Goal: Task Accomplishment & Management: Complete application form

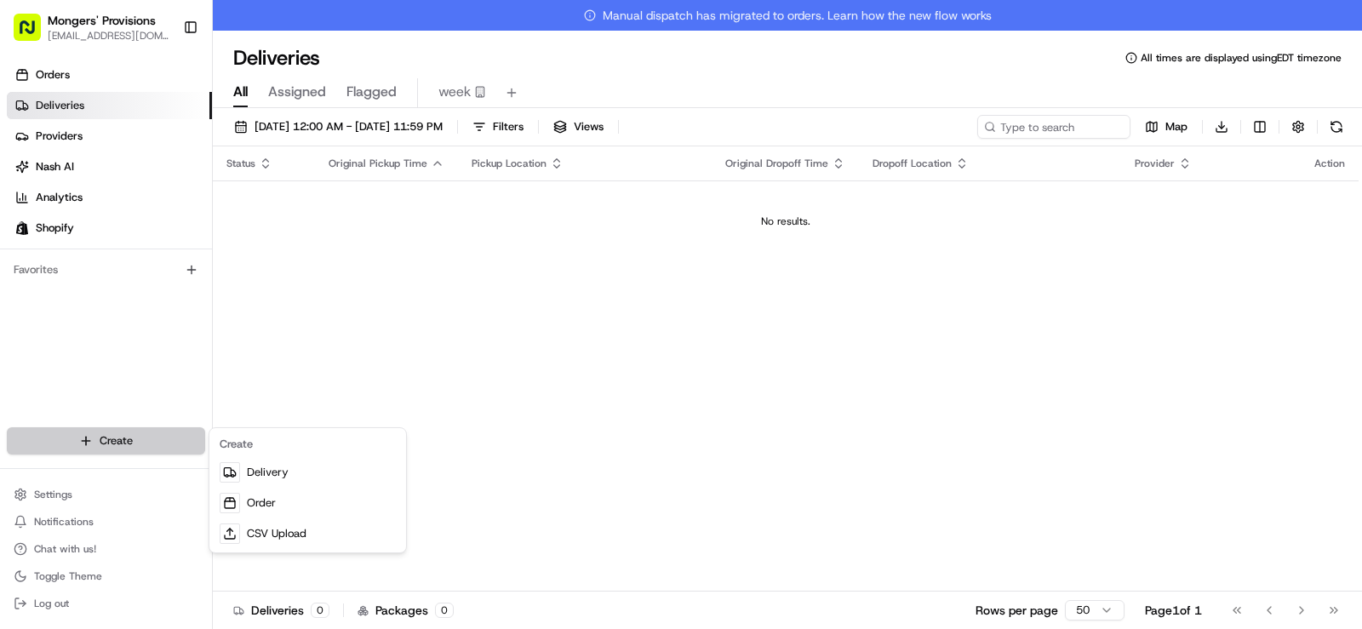
click at [125, 445] on html "Mongers' Provisions [EMAIL_ADDRESS][DOMAIN_NAME] Toggle Sidebar Orders Deliveri…" at bounding box center [681, 314] width 1362 height 629
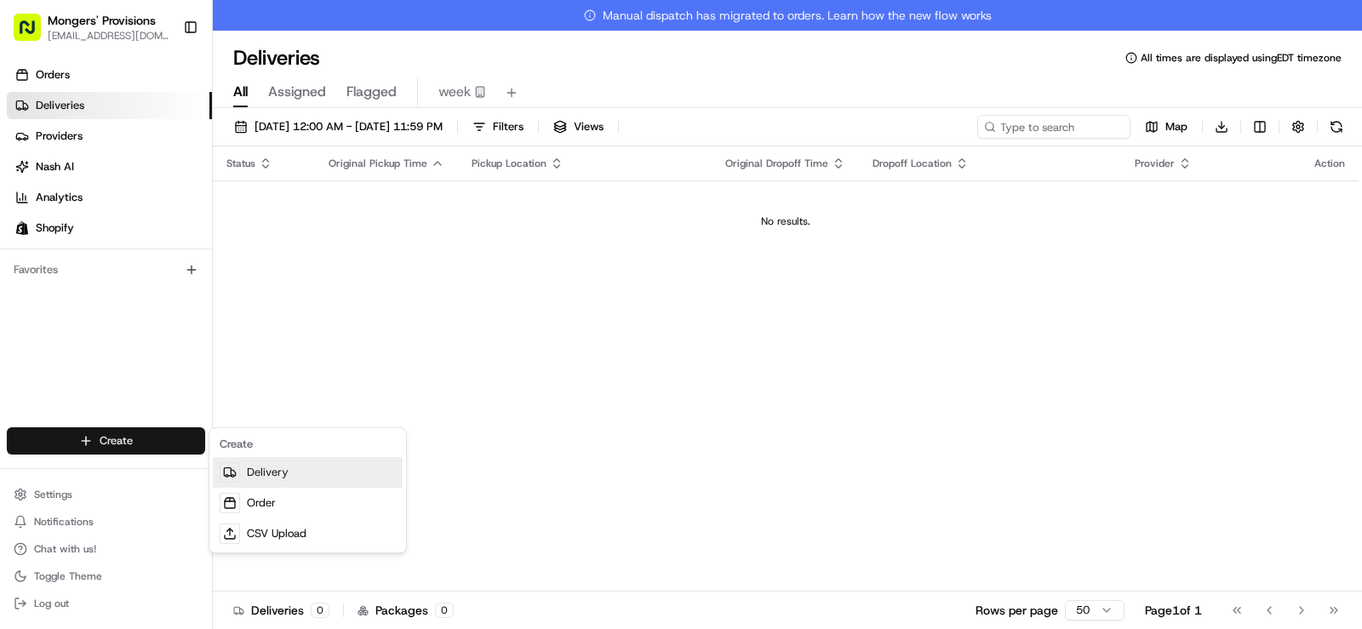
click at [263, 470] on link "Delivery" at bounding box center [308, 472] width 190 height 31
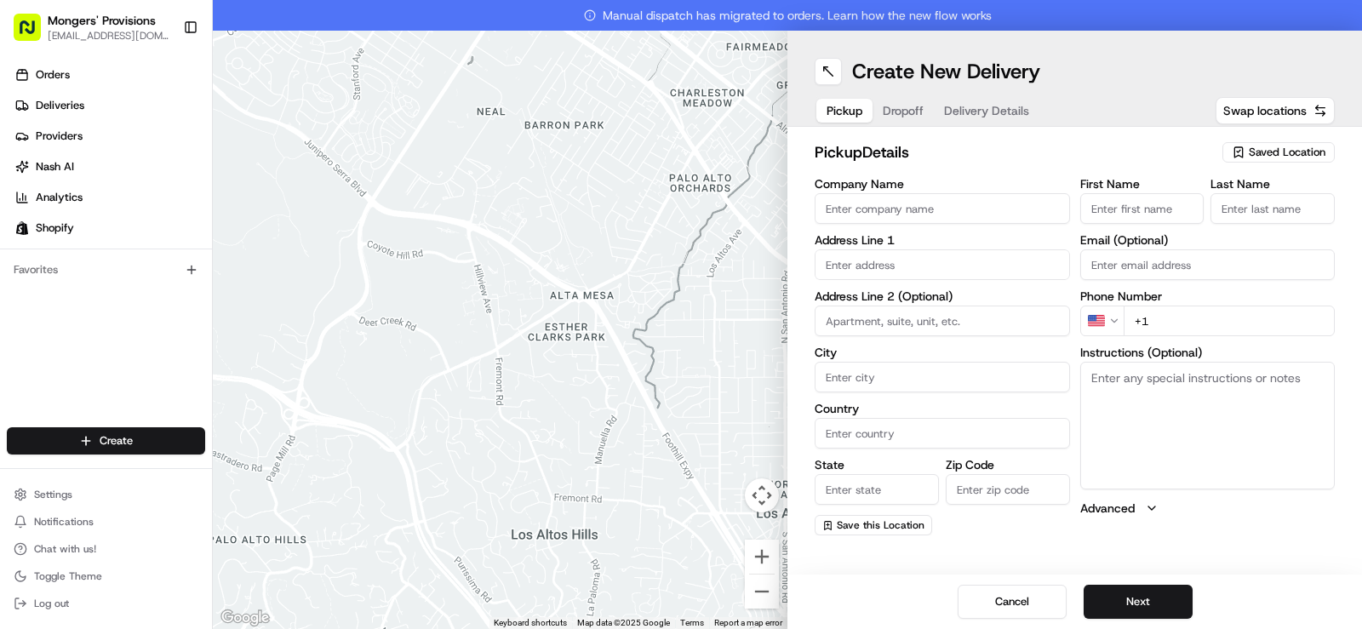
click at [1277, 153] on span "Saved Location" at bounding box center [1286, 152] width 77 height 15
click at [1256, 214] on span "Mongers Provisions" at bounding box center [1249, 216] width 209 height 15
type input "Mongers Provisions"
type input "[STREET_ADDRESS]"
type input "Berkley"
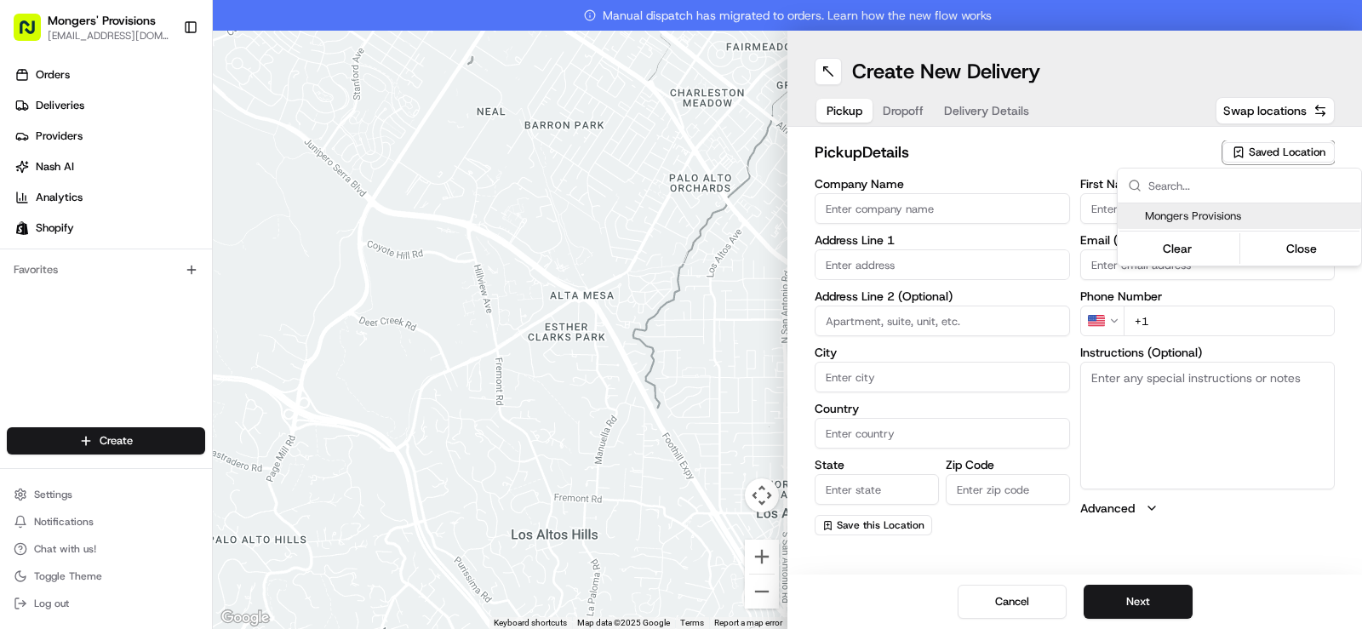
type input "US"
type input "MI"
type input "48072"
type input "[PERSON_NAME]"
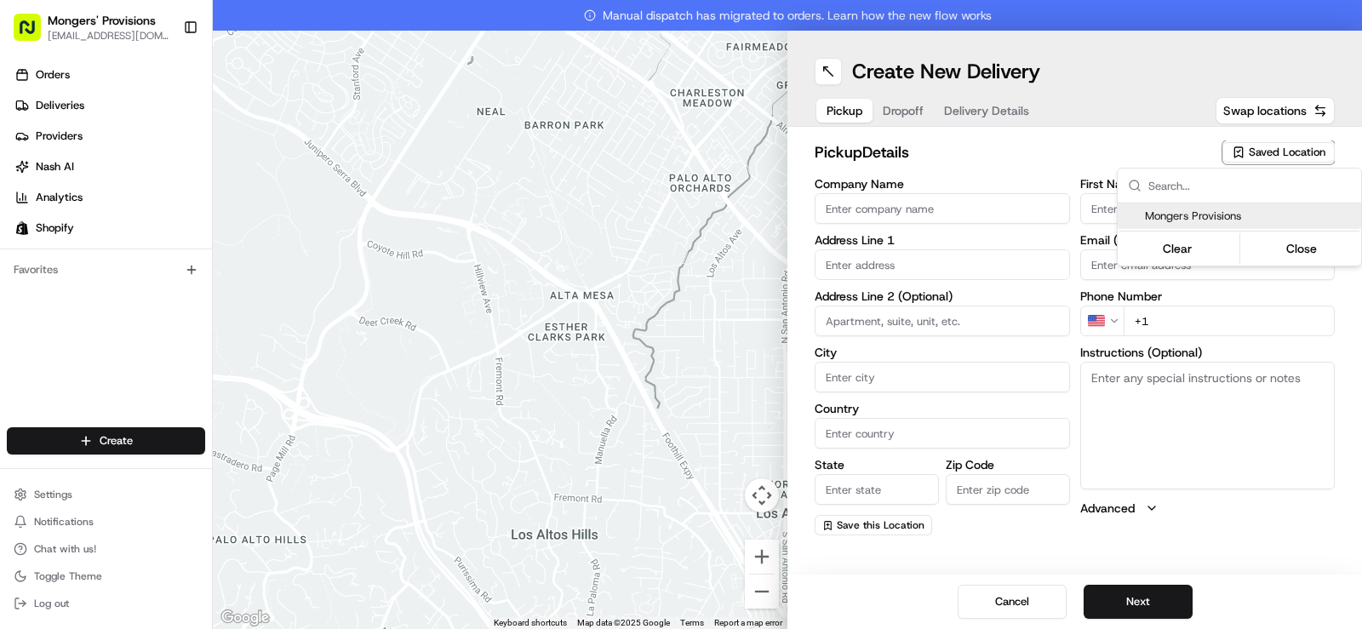
type input "[EMAIL_ADDRESS][DOMAIN_NAME]"
type input "[PHONE_NUMBER]"
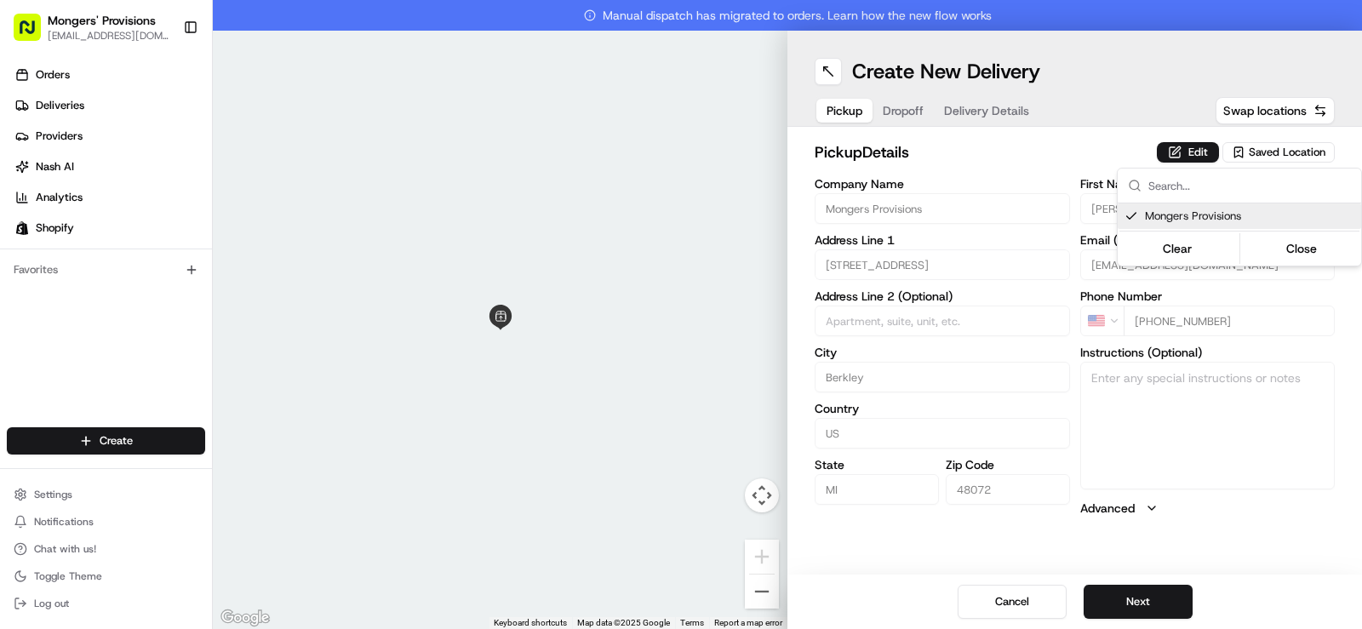
click at [1100, 30] on html "Mongers' Provisions [EMAIL_ADDRESS][DOMAIN_NAME] Toggle Sidebar Orders Deliveri…" at bounding box center [681, 314] width 1362 height 629
click at [918, 114] on span "Dropoff" at bounding box center [903, 110] width 41 height 17
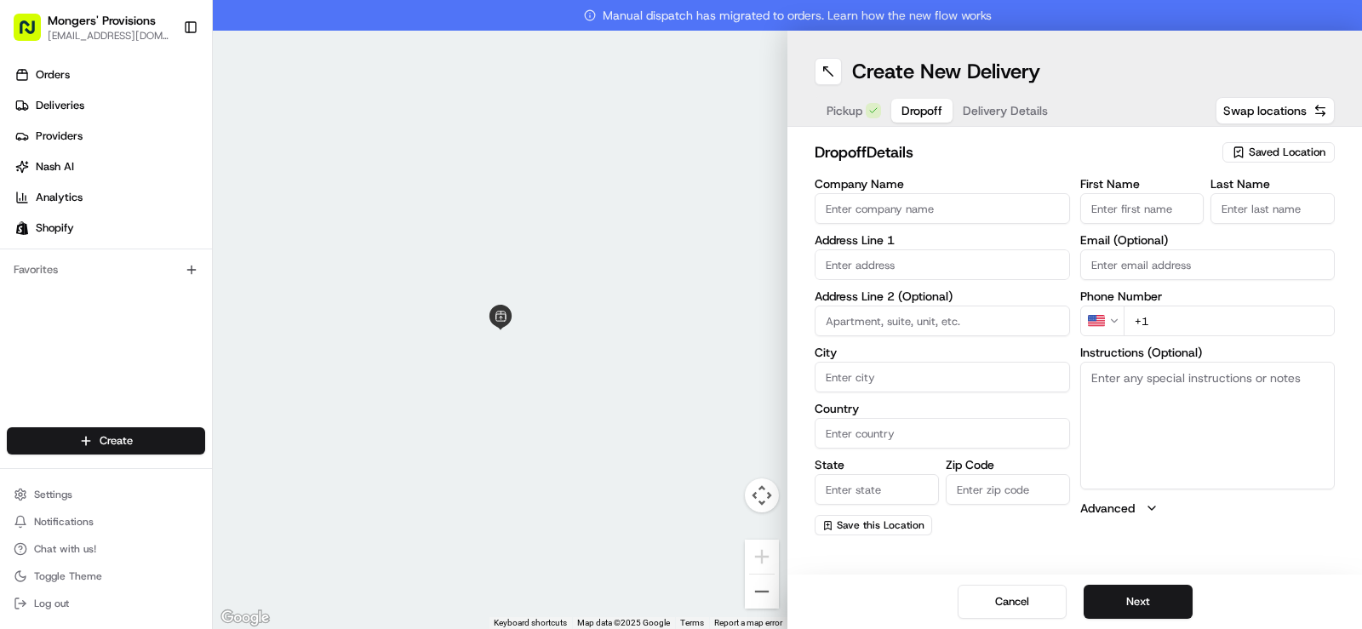
paste input "[PERSON_NAME]"
drag, startPoint x: 1191, startPoint y: 209, endPoint x: 1110, endPoint y: 211, distance: 81.7
click at [1110, 211] on input "[PERSON_NAME]" at bounding box center [1142, 208] width 124 height 31
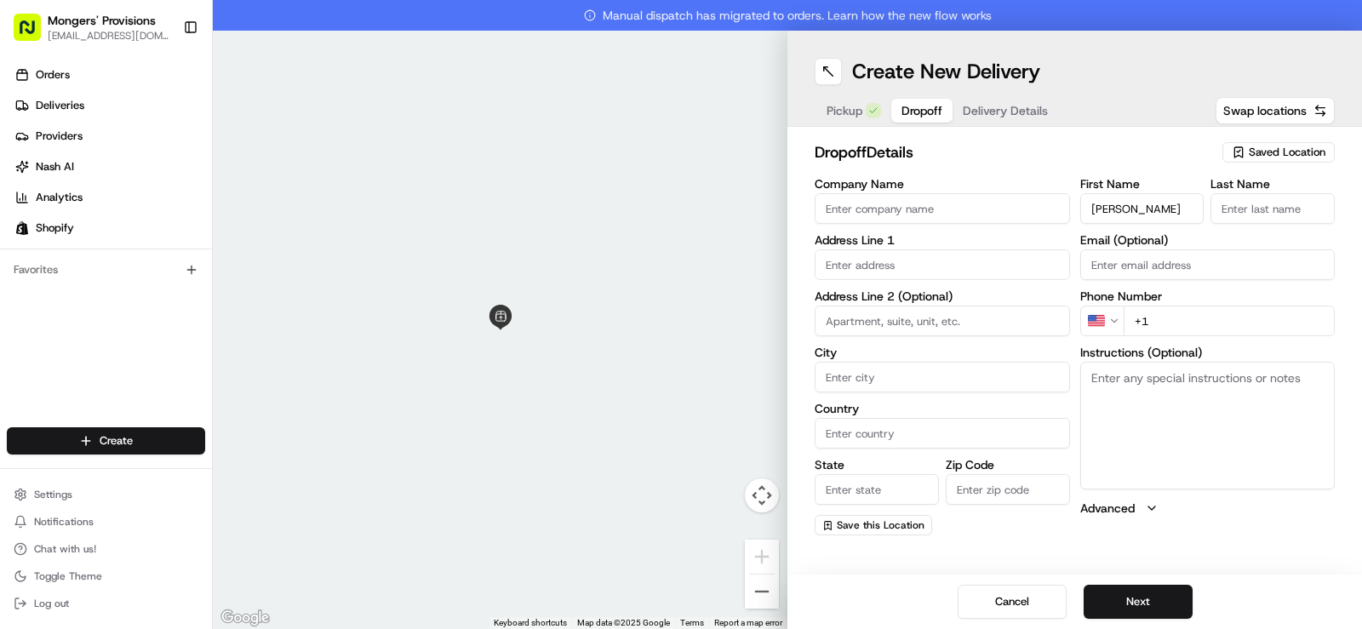
type input "[PERSON_NAME]"
click at [1225, 212] on input "Last Name" at bounding box center [1272, 208] width 124 height 31
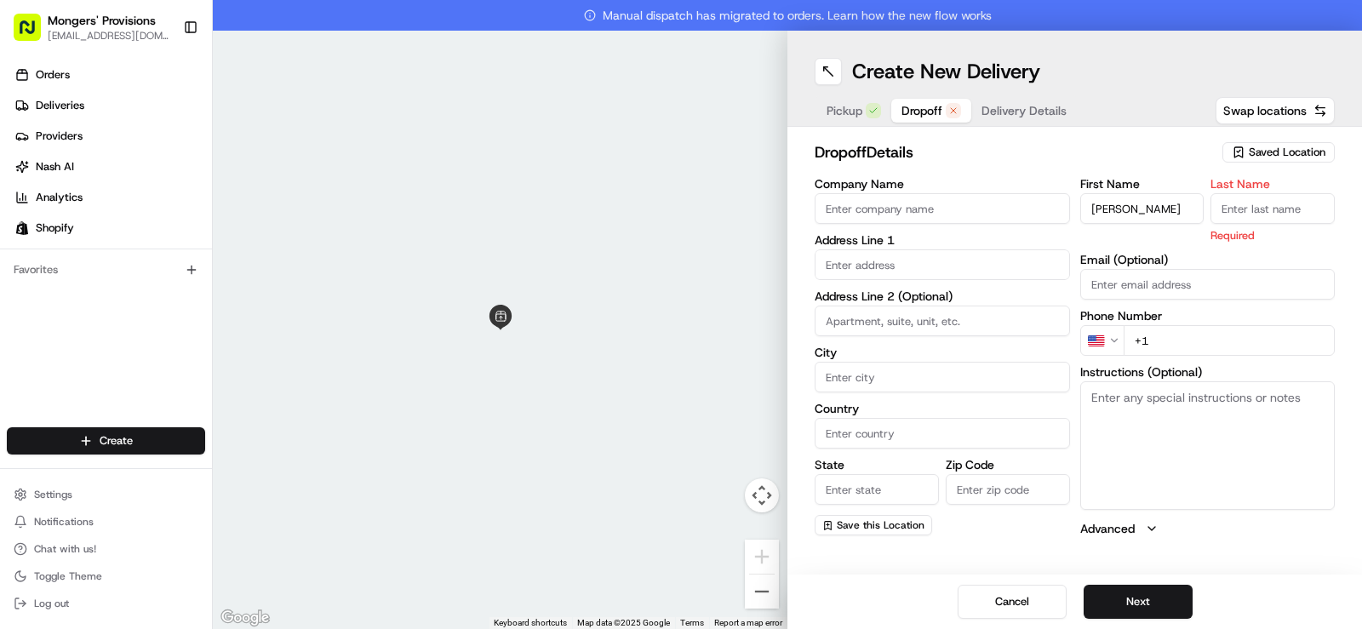
paste input "[PERSON_NAME]"
type input "[PERSON_NAME]"
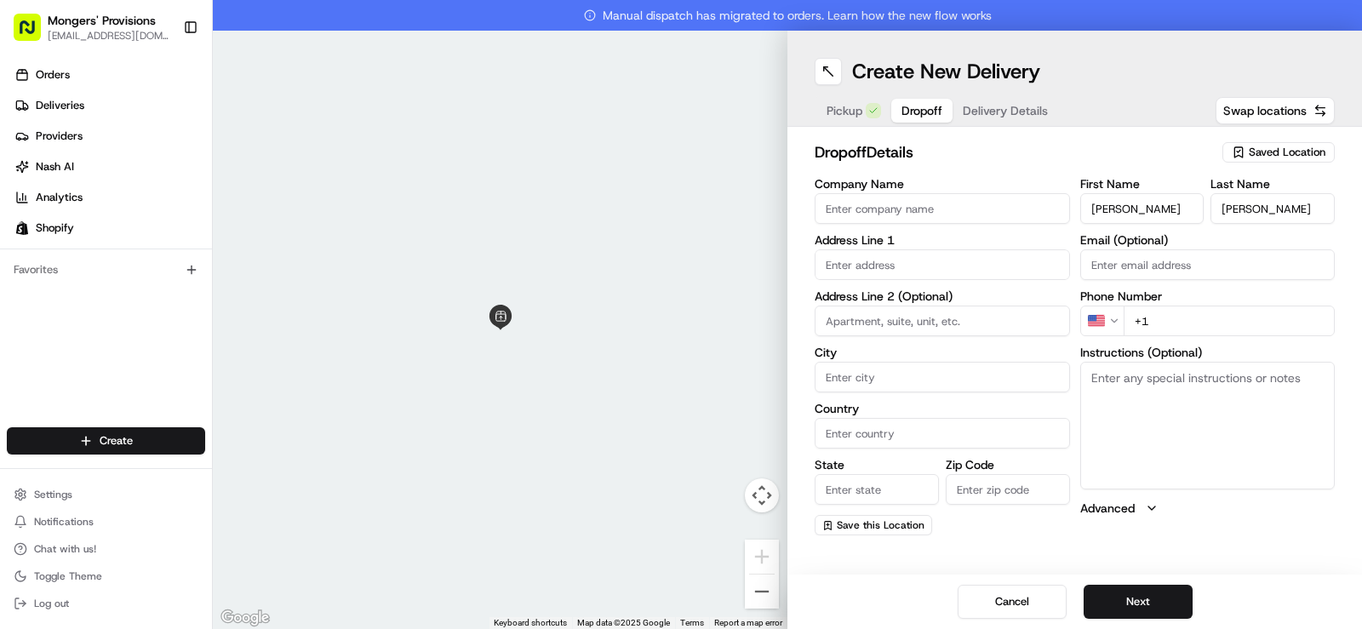
click at [865, 266] on input "text" at bounding box center [941, 264] width 255 height 31
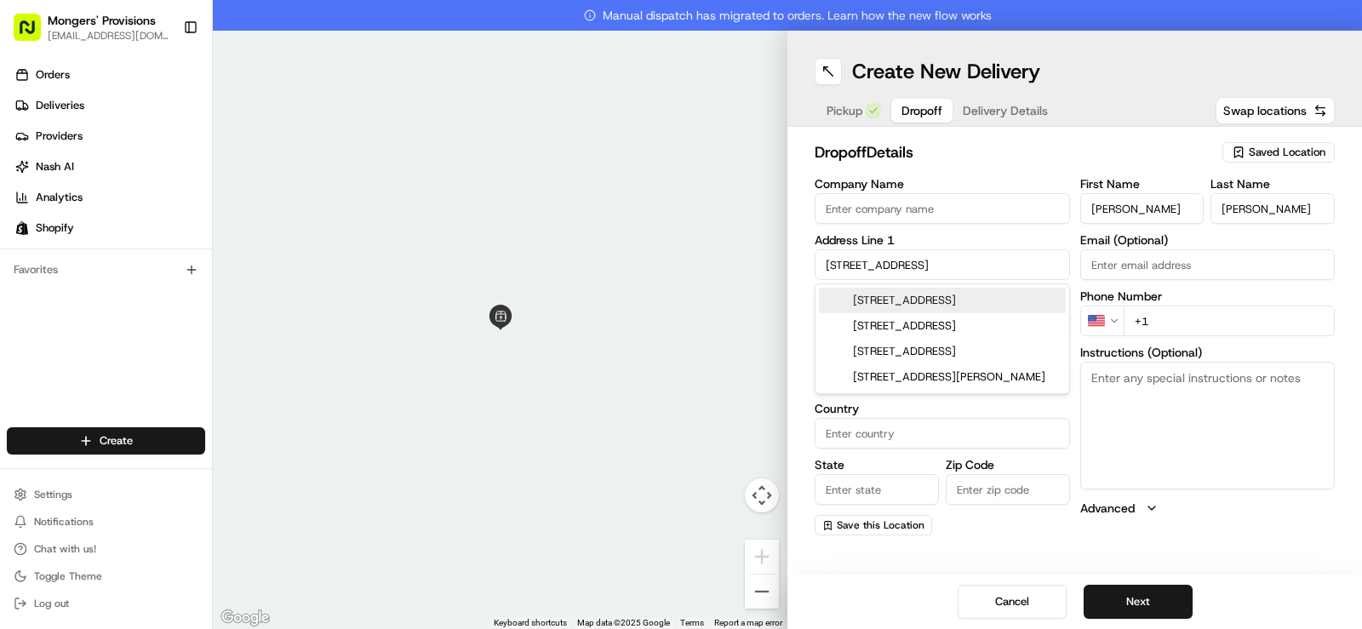
click at [991, 299] on div "[STREET_ADDRESS]" at bounding box center [942, 301] width 247 height 26
type input "[STREET_ADDRESS]"
type input "[PERSON_NAME]"
type input "[GEOGRAPHIC_DATA]"
type input "MI"
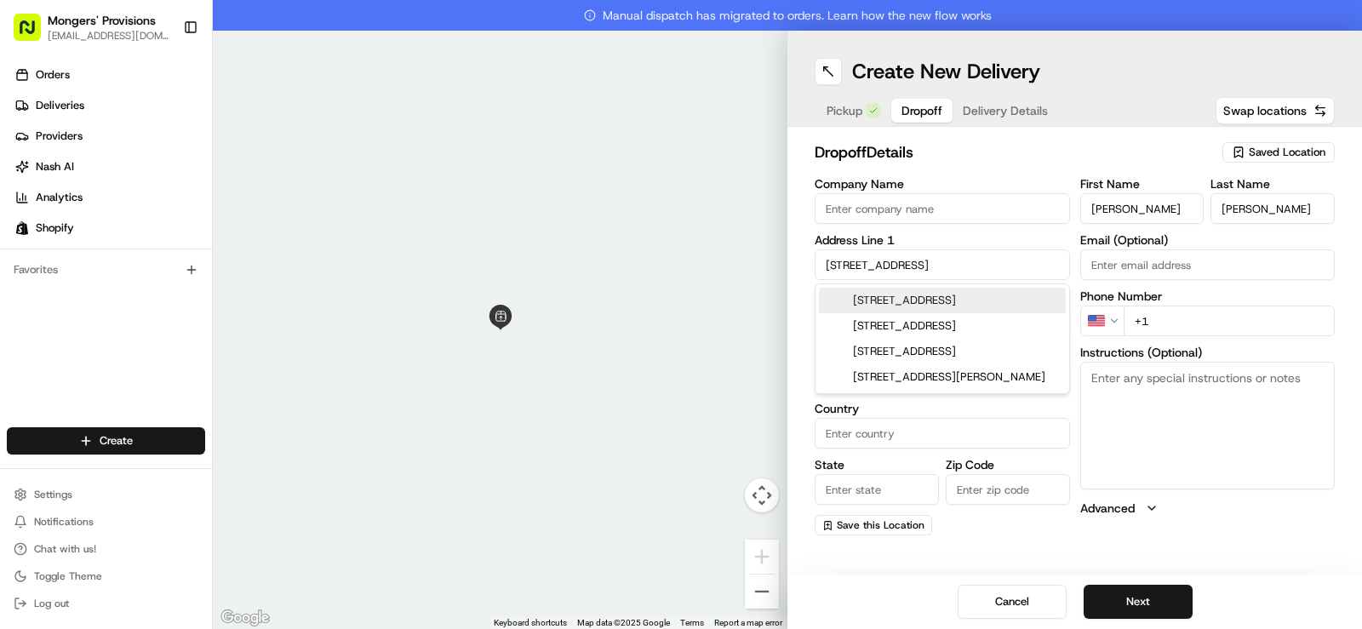
type input "48084"
type input "[STREET_ADDRESS]"
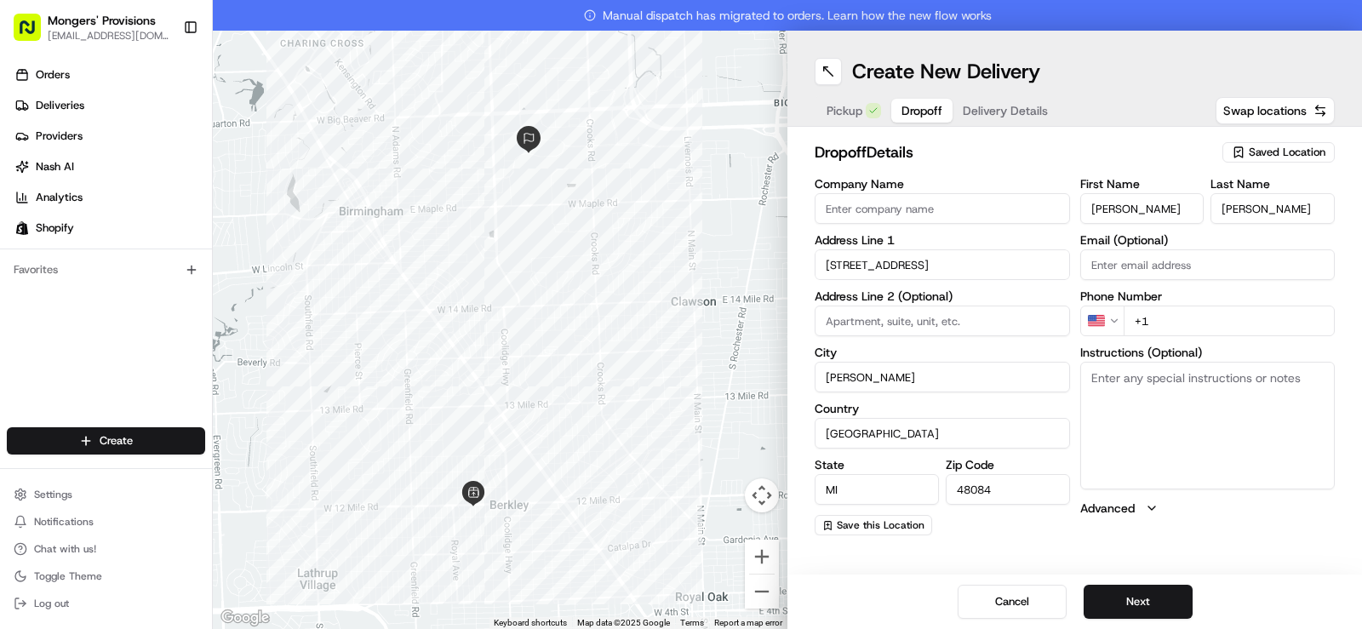
click at [1170, 325] on input "+1" at bounding box center [1229, 321] width 212 height 31
paste input "1 319 471 8184"
click at [1159, 320] on input "+1 1 319 471 8184" at bounding box center [1229, 321] width 212 height 31
click at [1246, 321] on input "[PHONE_NUMBER]" at bounding box center [1229, 321] width 212 height 31
type input "[PHONE_NUMBER]"
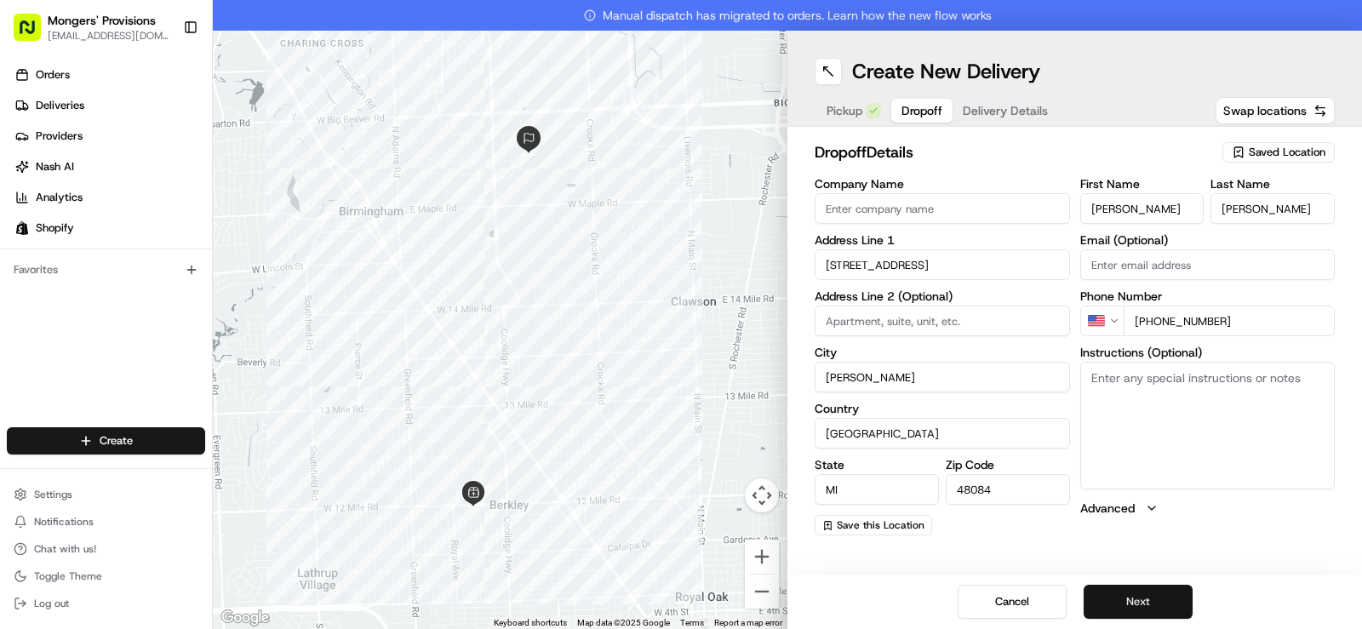
click at [1157, 596] on button "Next" at bounding box center [1137, 602] width 109 height 34
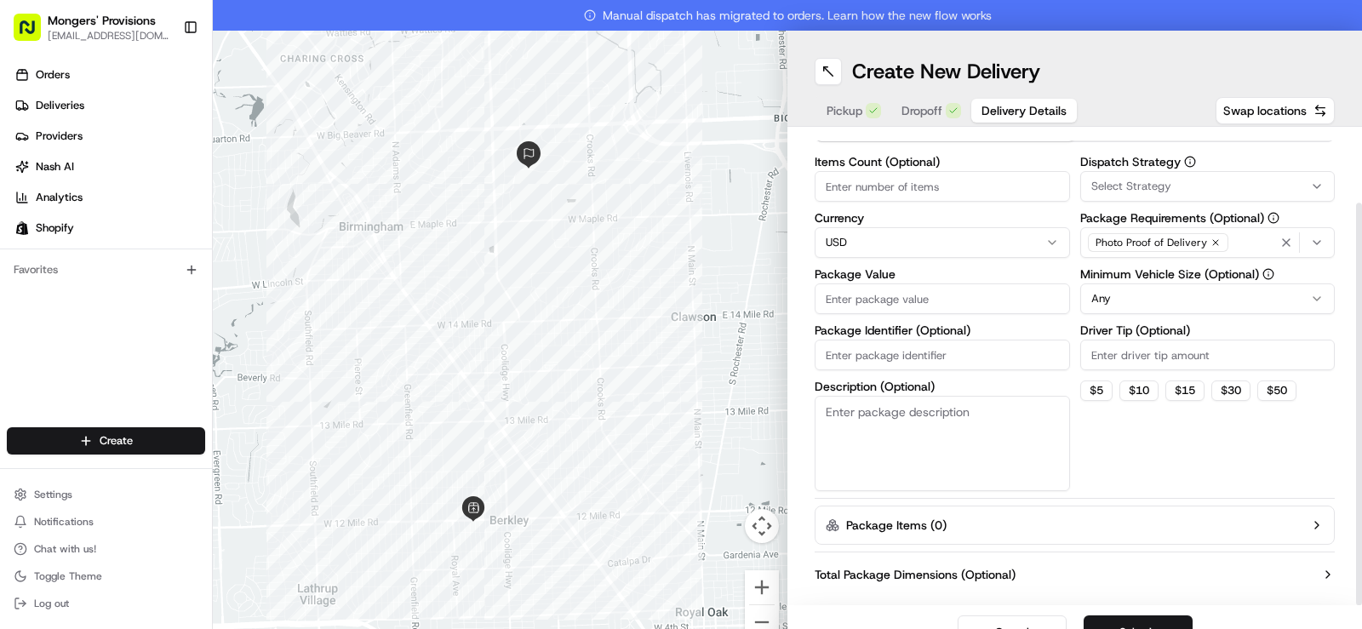
scroll to position [85, 0]
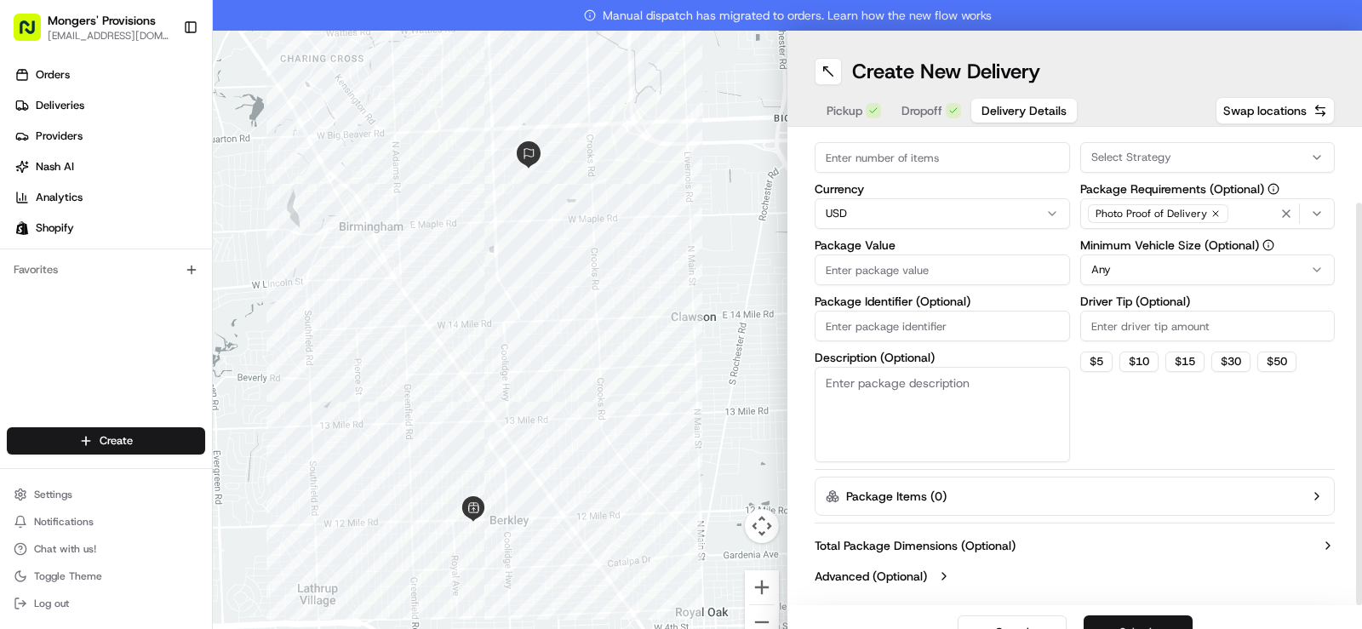
click at [1155, 620] on button "Submit" at bounding box center [1137, 632] width 109 height 34
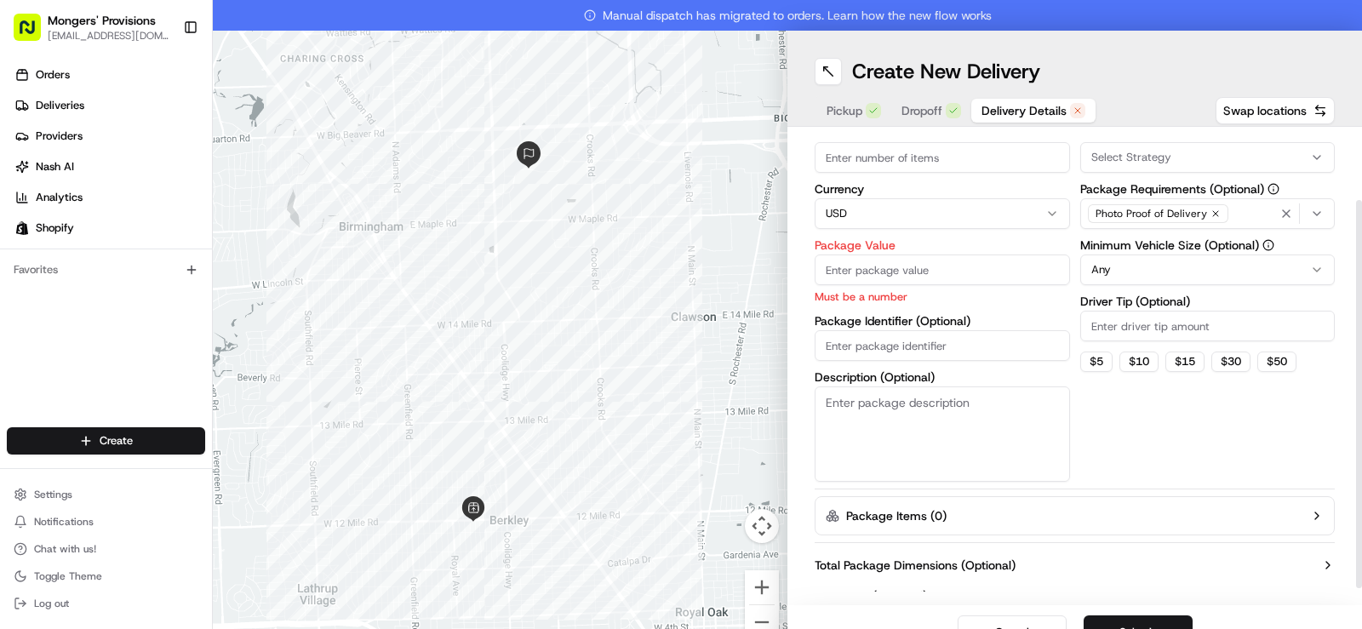
click at [950, 265] on input "Package Value" at bounding box center [941, 269] width 255 height 31
type input "90"
click at [1119, 56] on div "Create New Delivery Pickup Dropoff Delivery Details Swap locations" at bounding box center [1074, 79] width 574 height 96
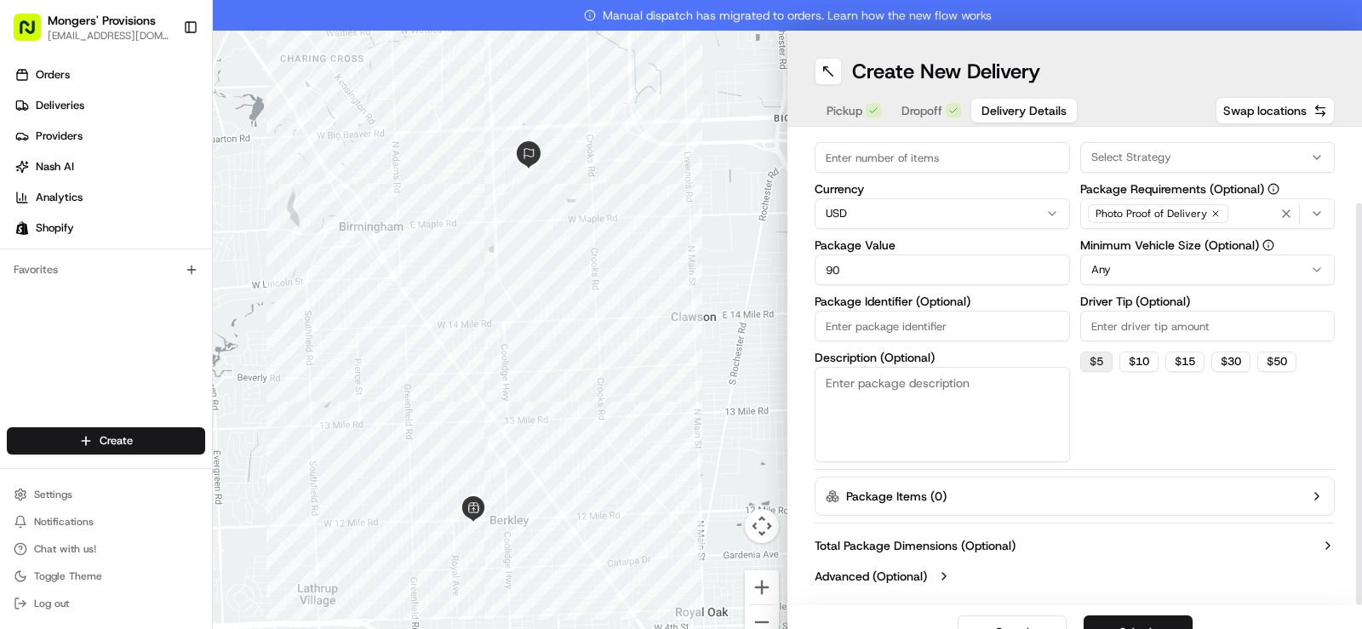
click at [1086, 363] on button "$ 5" at bounding box center [1096, 361] width 32 height 20
type input "5"
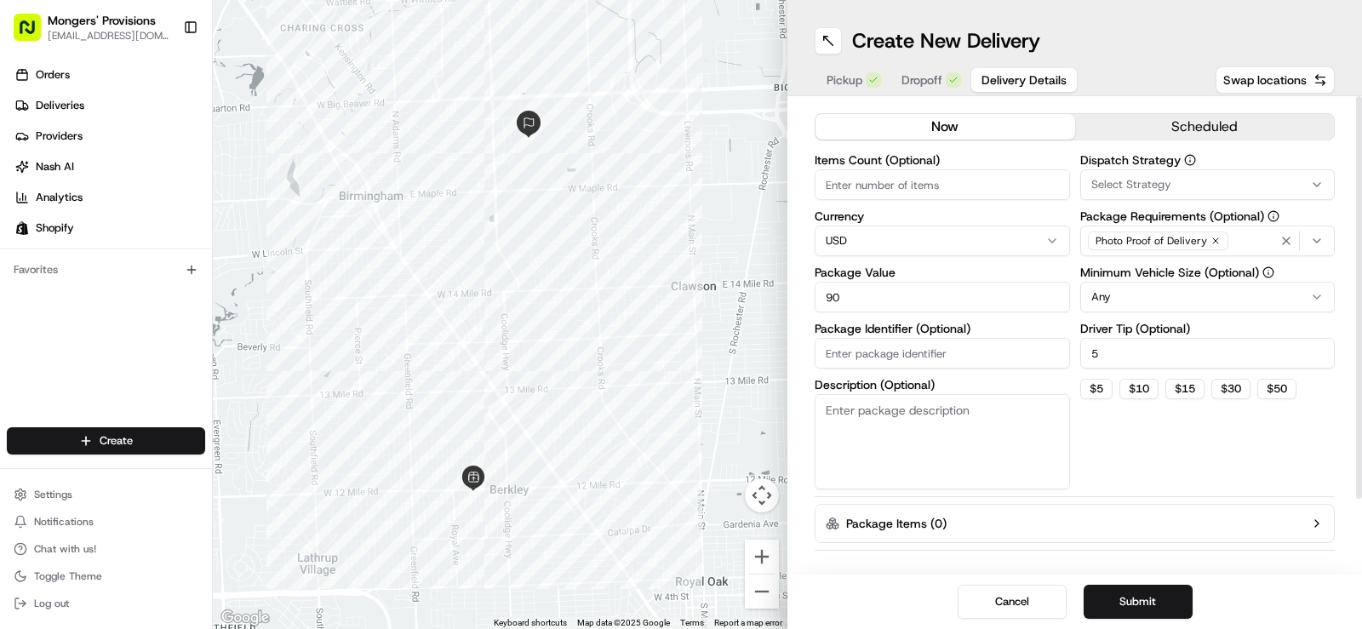
scroll to position [0, 0]
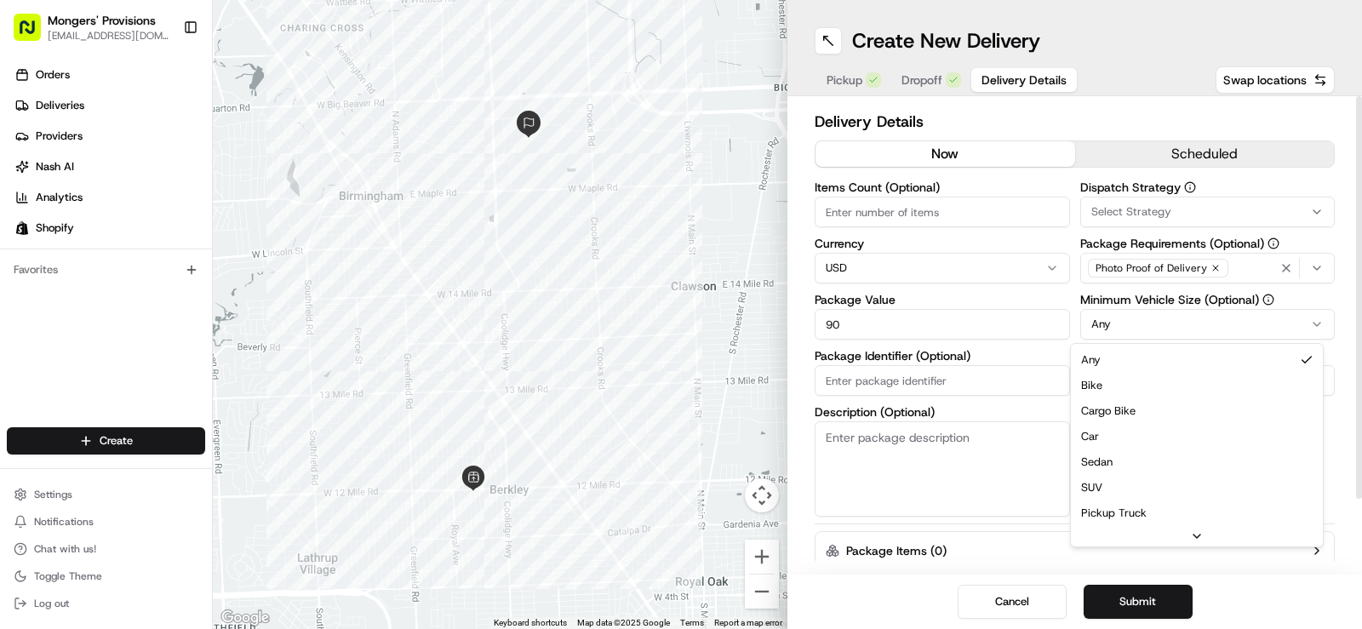
click at [1120, 326] on html "Mongers' Provisions [EMAIL_ADDRESS][DOMAIN_NAME] Toggle Sidebar Orders Deliveri…" at bounding box center [681, 314] width 1362 height 629
click at [1173, 145] on button "scheduled" at bounding box center [1205, 154] width 260 height 26
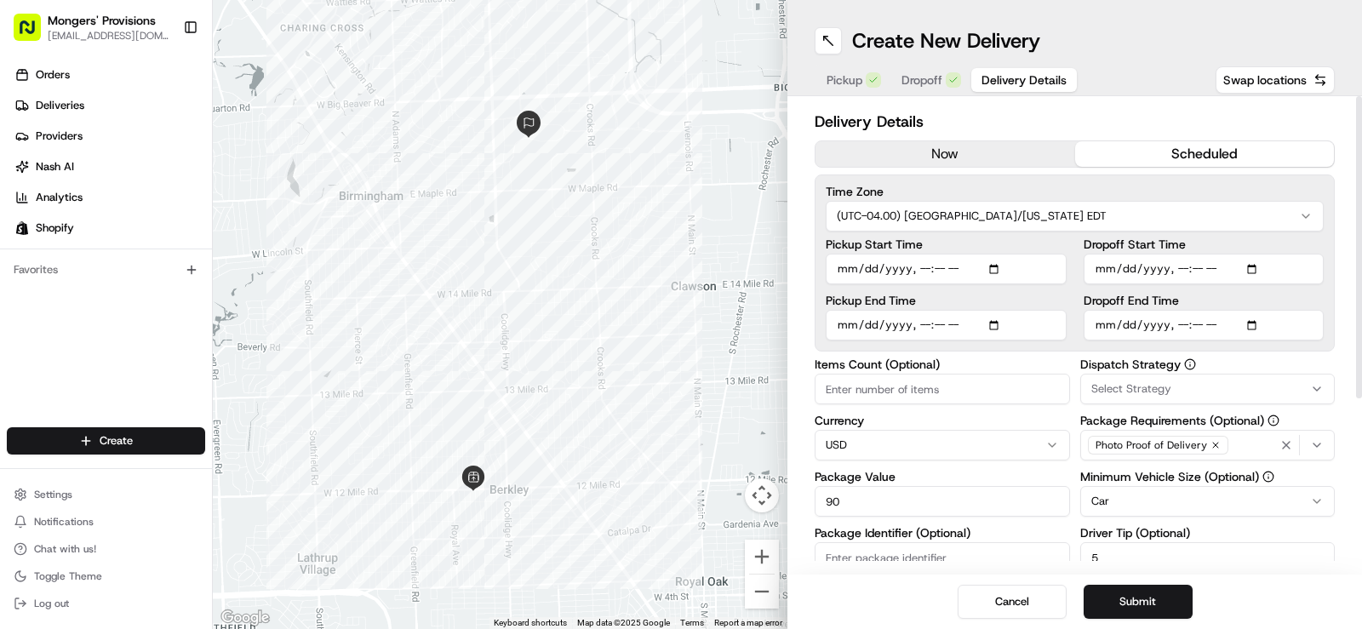
click at [985, 268] on input "Pickup Start Time" at bounding box center [945, 269] width 241 height 31
type input "[DATE]T17:00"
click at [1147, 186] on label "Time Zone" at bounding box center [1074, 192] width 498 height 12
click at [1242, 323] on input "Dropoff End Time" at bounding box center [1203, 325] width 241 height 31
type input "[DATE]T19:00"
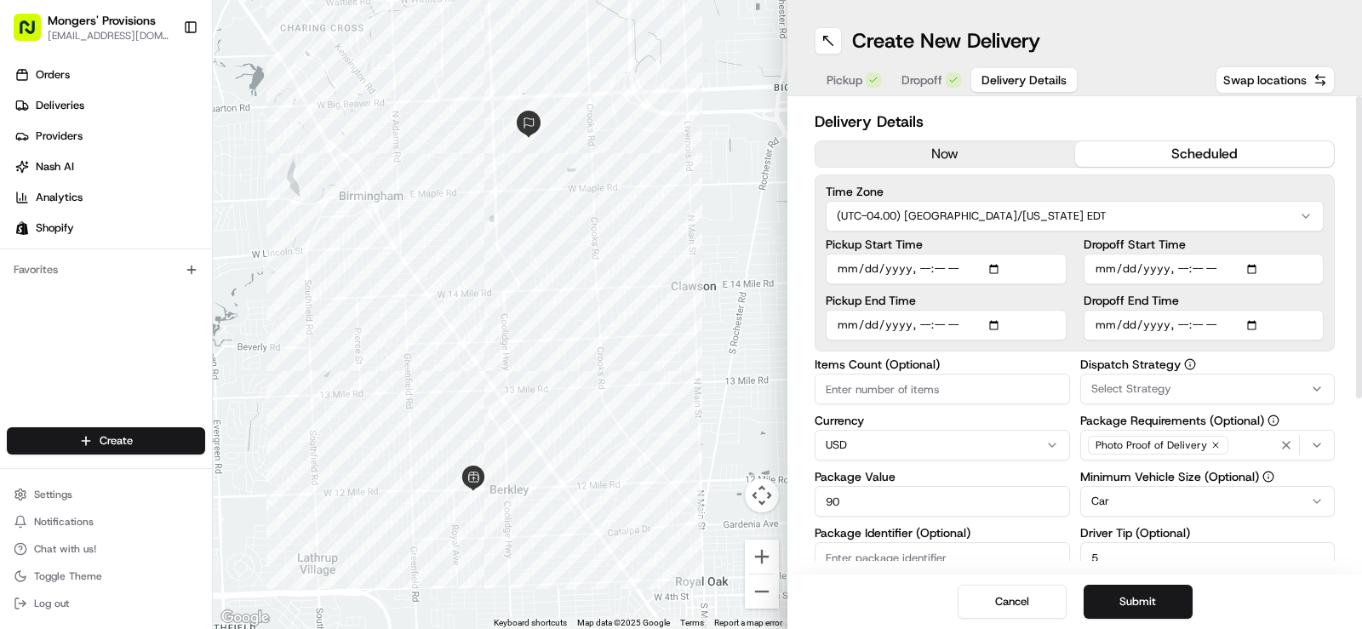
click at [1197, 199] on div "Time Zone (UTC-04.00) [GEOGRAPHIC_DATA]/[US_STATE] EDT" at bounding box center [1074, 209] width 498 height 46
click at [1147, 600] on button "Submit" at bounding box center [1137, 602] width 109 height 34
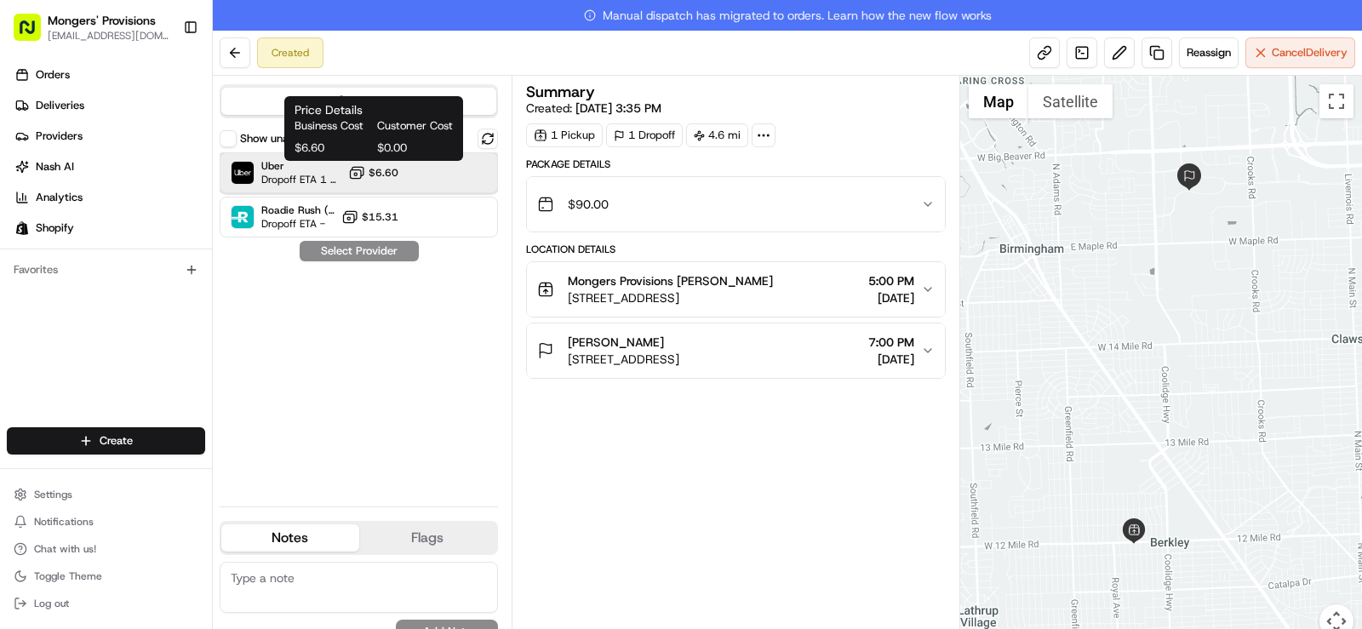
click at [415, 175] on div "Uber Dropoff ETA 1 hour $6.60" at bounding box center [359, 172] width 278 height 41
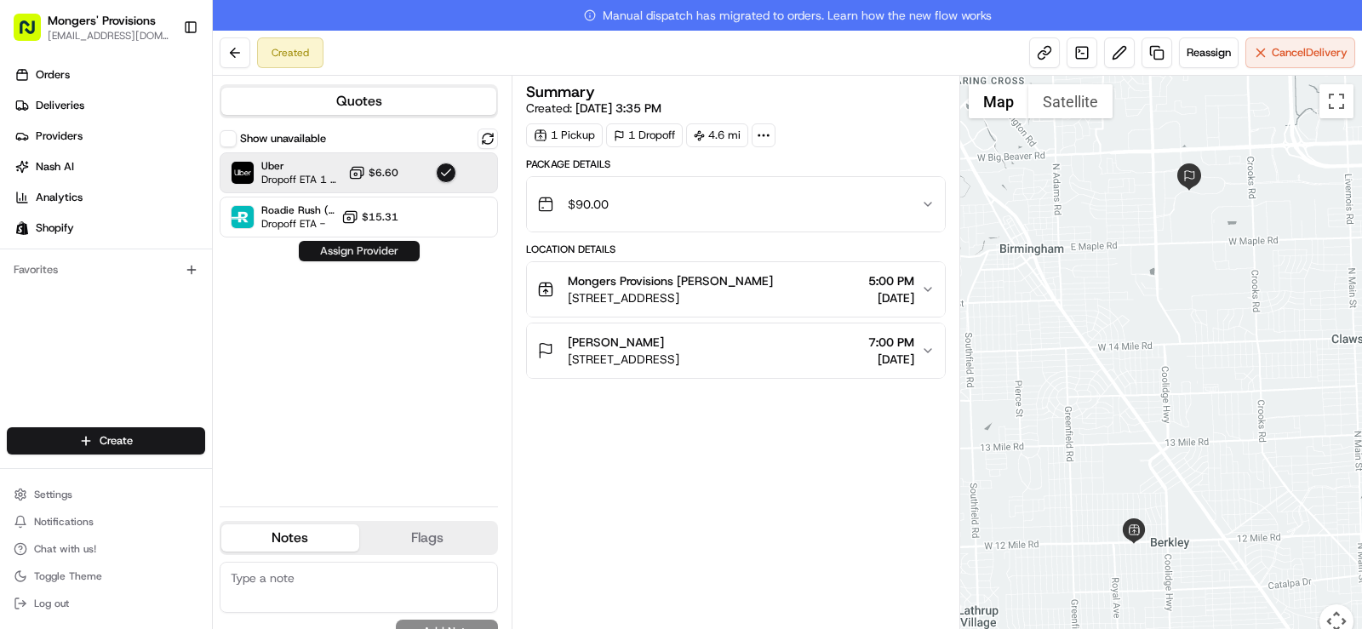
click at [361, 245] on button "Assign Provider" at bounding box center [359, 251] width 121 height 20
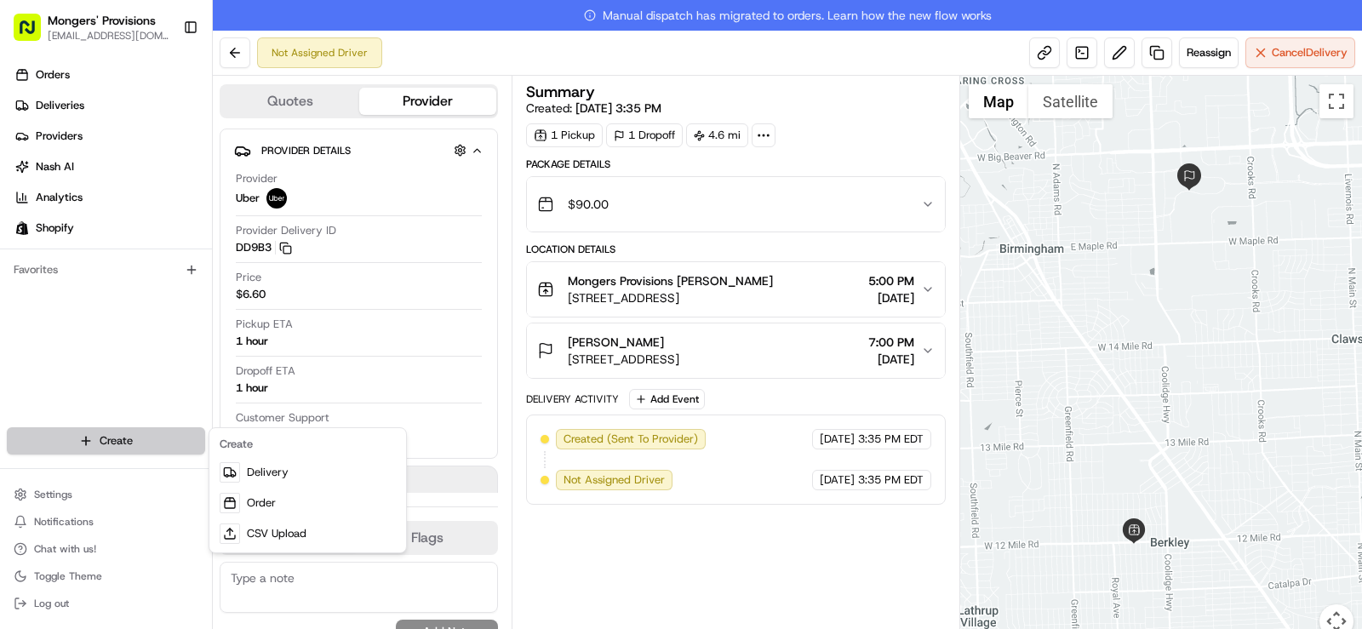
click at [113, 443] on html "Mongers' Provisions [EMAIL_ADDRESS][DOMAIN_NAME] Toggle Sidebar Orders Deliveri…" at bounding box center [681, 314] width 1362 height 629
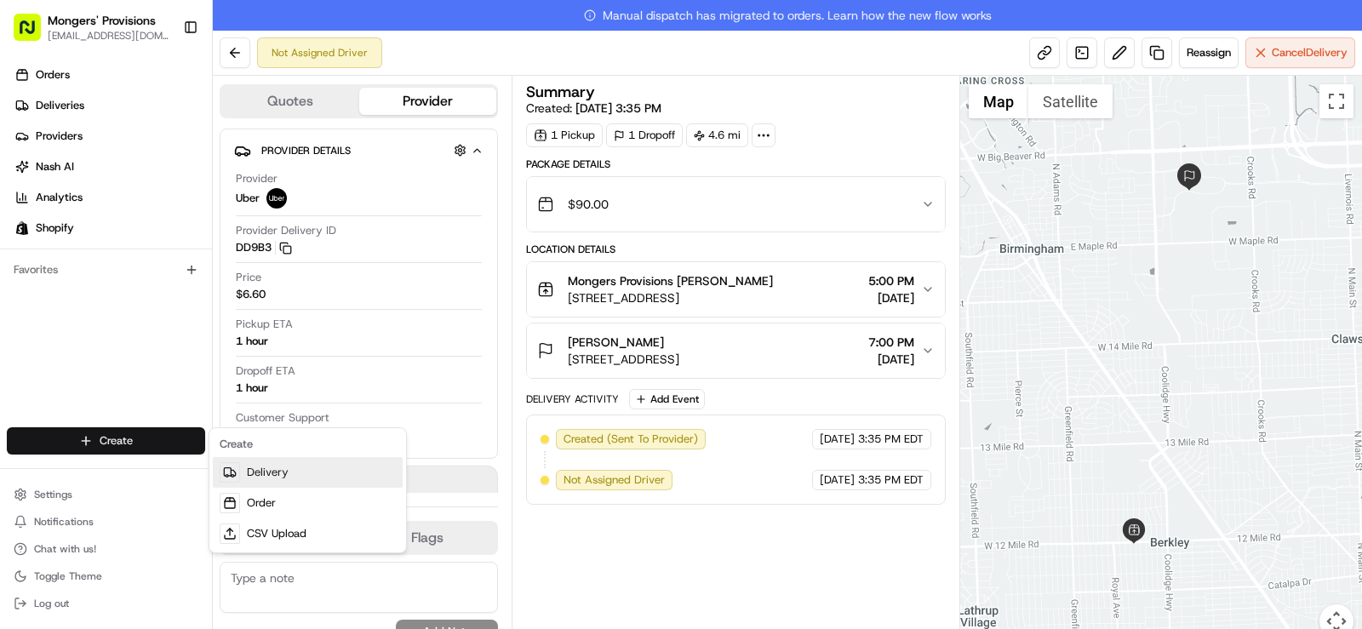
click at [267, 471] on link "Delivery" at bounding box center [308, 472] width 190 height 31
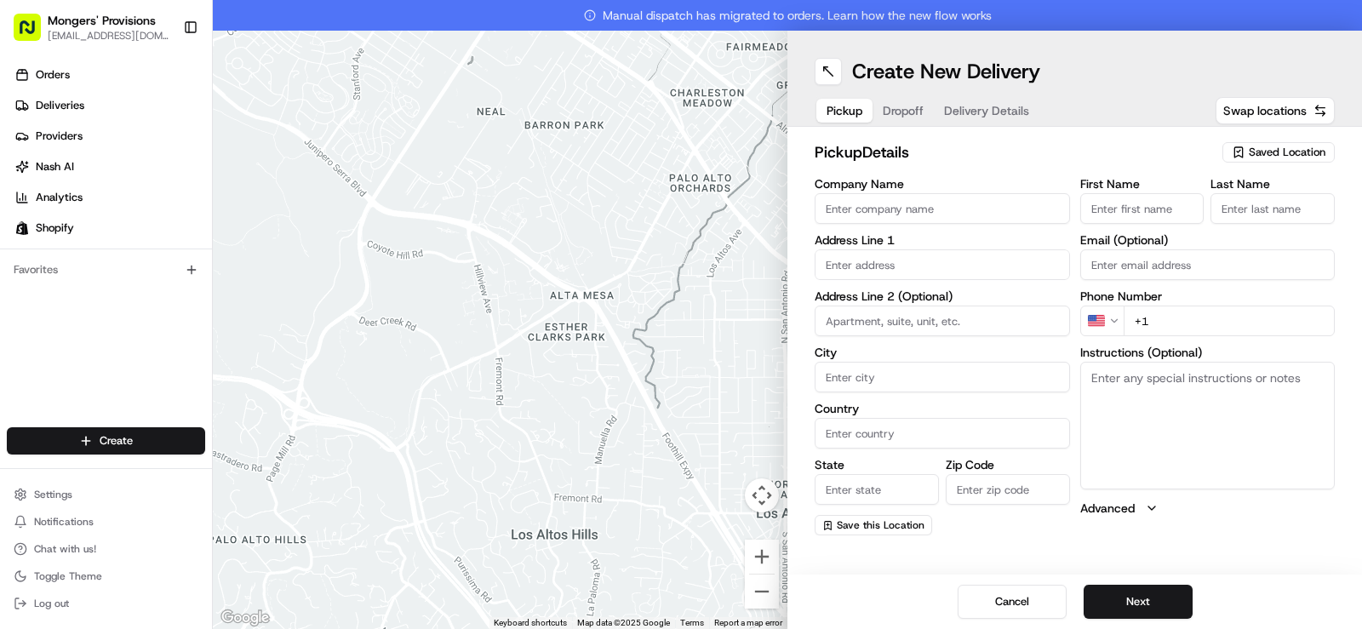
click at [1279, 151] on span "Saved Location" at bounding box center [1286, 152] width 77 height 15
click at [1202, 212] on span "Mongers Provisions" at bounding box center [1249, 216] width 209 height 15
type input "Mongers Provisions"
type input "[STREET_ADDRESS]"
type input "Berkley"
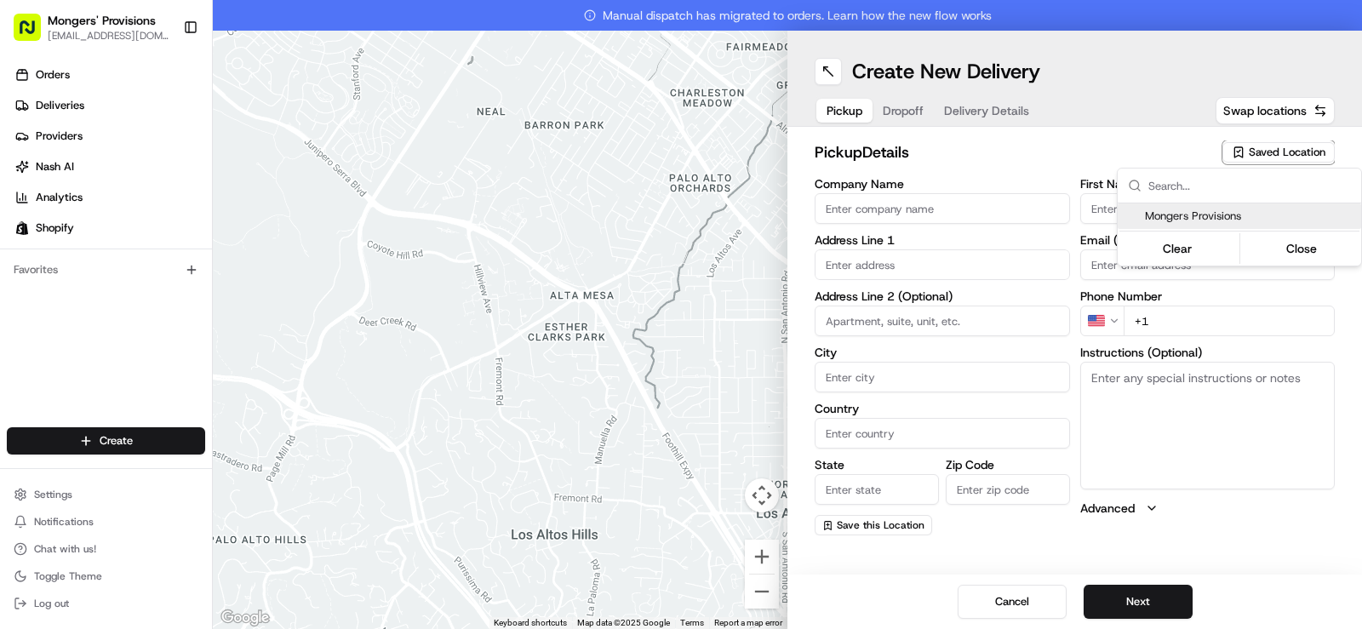
type input "US"
type input "MI"
type input "48072"
type input "[PERSON_NAME]"
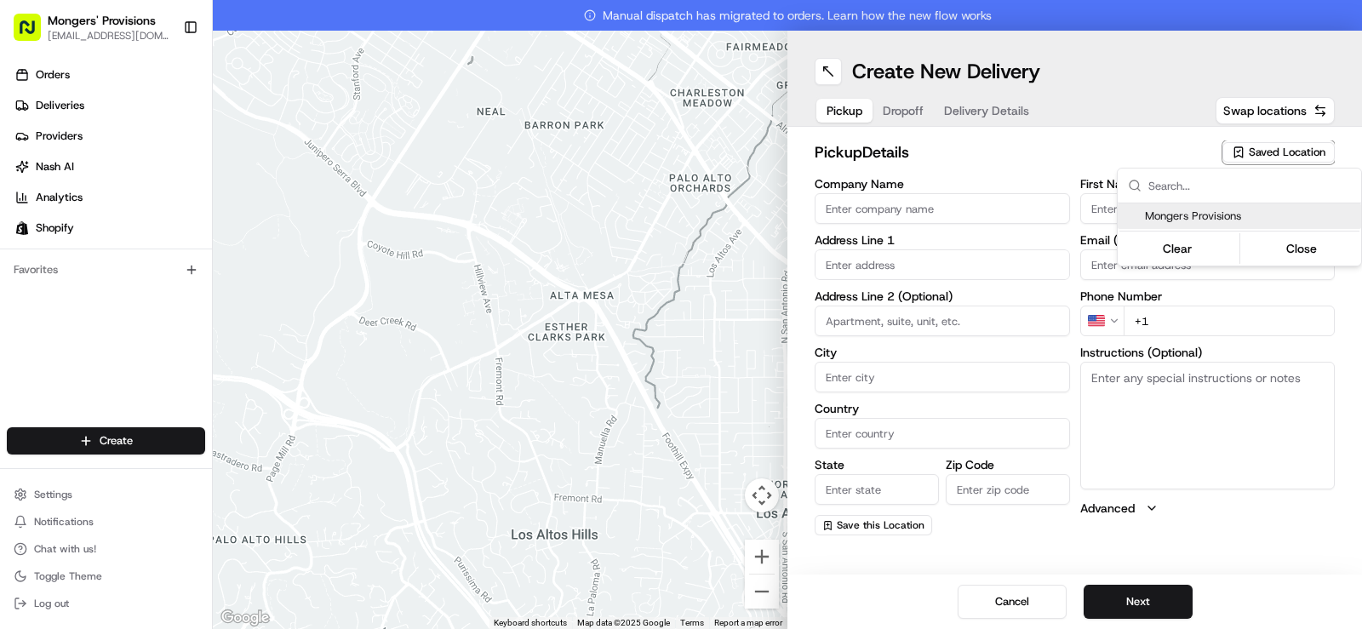
type input "[EMAIL_ADDRESS][DOMAIN_NAME]"
type input "[PHONE_NUMBER]"
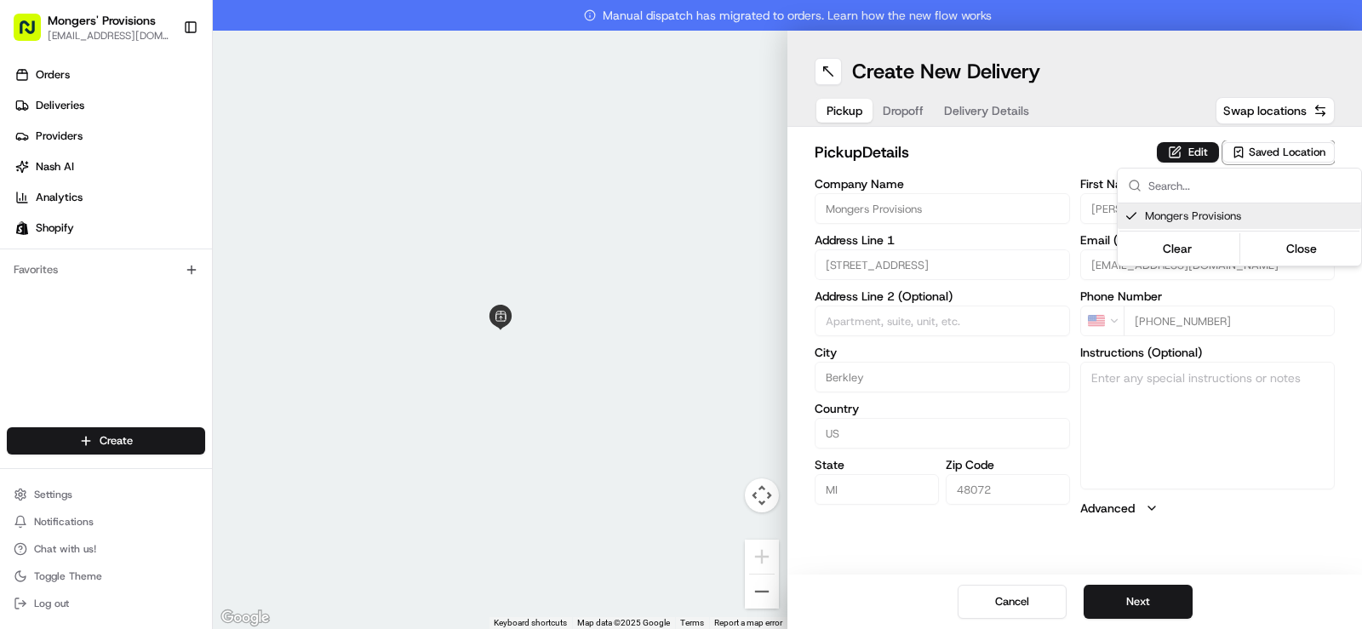
click at [1302, 543] on html "Mongers' Provisions [EMAIL_ADDRESS][DOMAIN_NAME] Toggle Sidebar Orders Deliveri…" at bounding box center [681, 314] width 1362 height 629
click at [1140, 603] on button "Next" at bounding box center [1137, 602] width 109 height 34
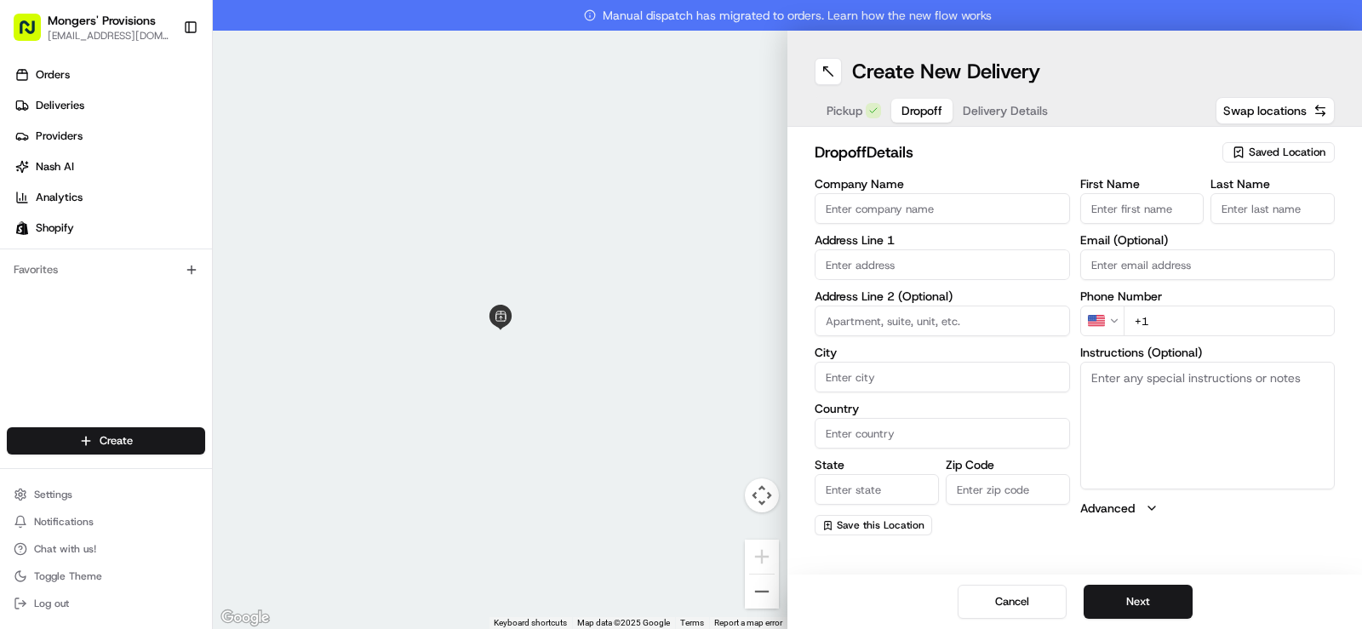
click at [1117, 211] on input "First Name" at bounding box center [1142, 208] width 124 height 31
paste input "[PERSON_NAME]"
drag, startPoint x: 1163, startPoint y: 209, endPoint x: 1112, endPoint y: 214, distance: 50.5
click at [1112, 214] on input "[PERSON_NAME]" at bounding box center [1142, 208] width 124 height 31
click at [1120, 210] on input "[PERSON_NAME]" at bounding box center [1142, 208] width 124 height 31
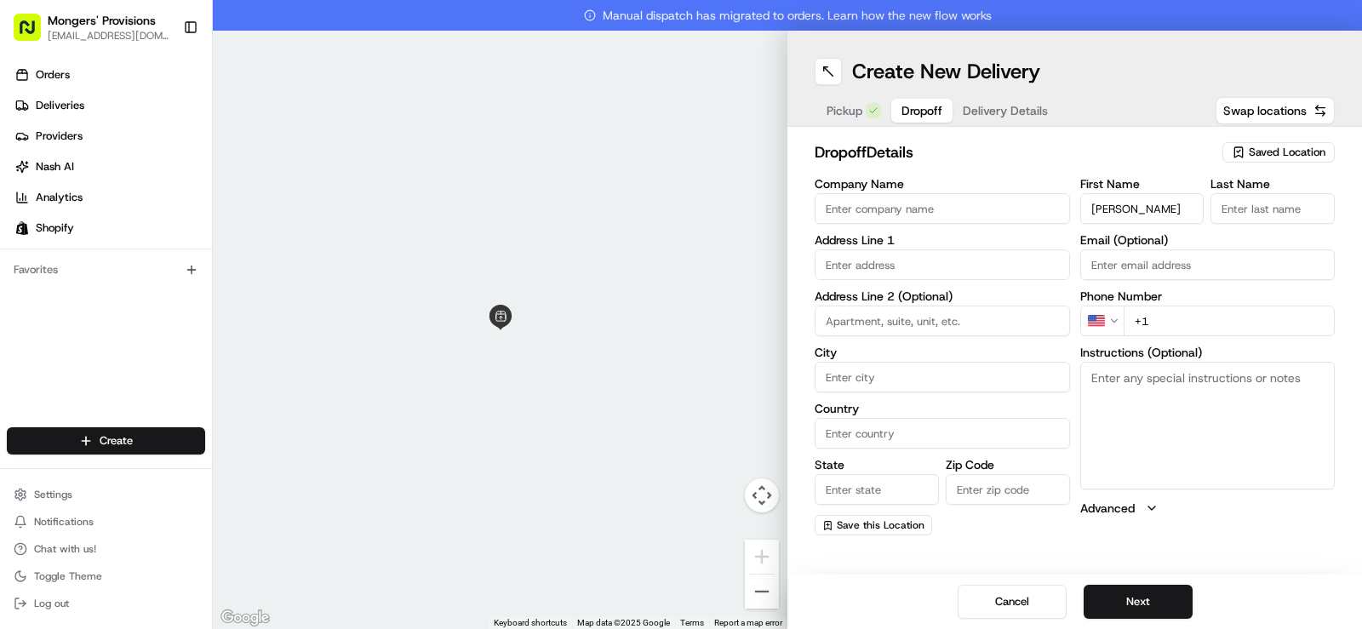
drag, startPoint x: 1161, startPoint y: 208, endPoint x: 1117, endPoint y: 214, distance: 44.8
click at [1117, 214] on input "[PERSON_NAME]" at bounding box center [1142, 208] width 124 height 31
type input "[PERSON_NAME]"
click at [1236, 209] on input "Last Name" at bounding box center [1272, 208] width 124 height 31
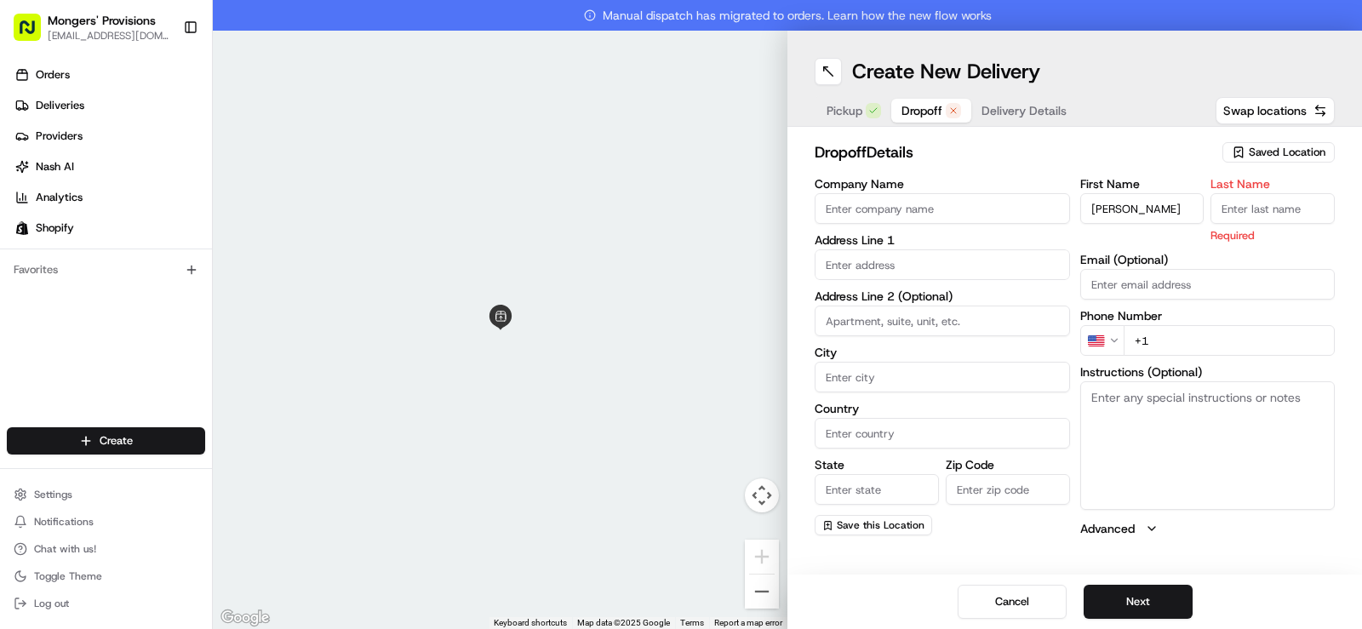
paste input "[PERSON_NAME]"
type input "[PERSON_NAME]"
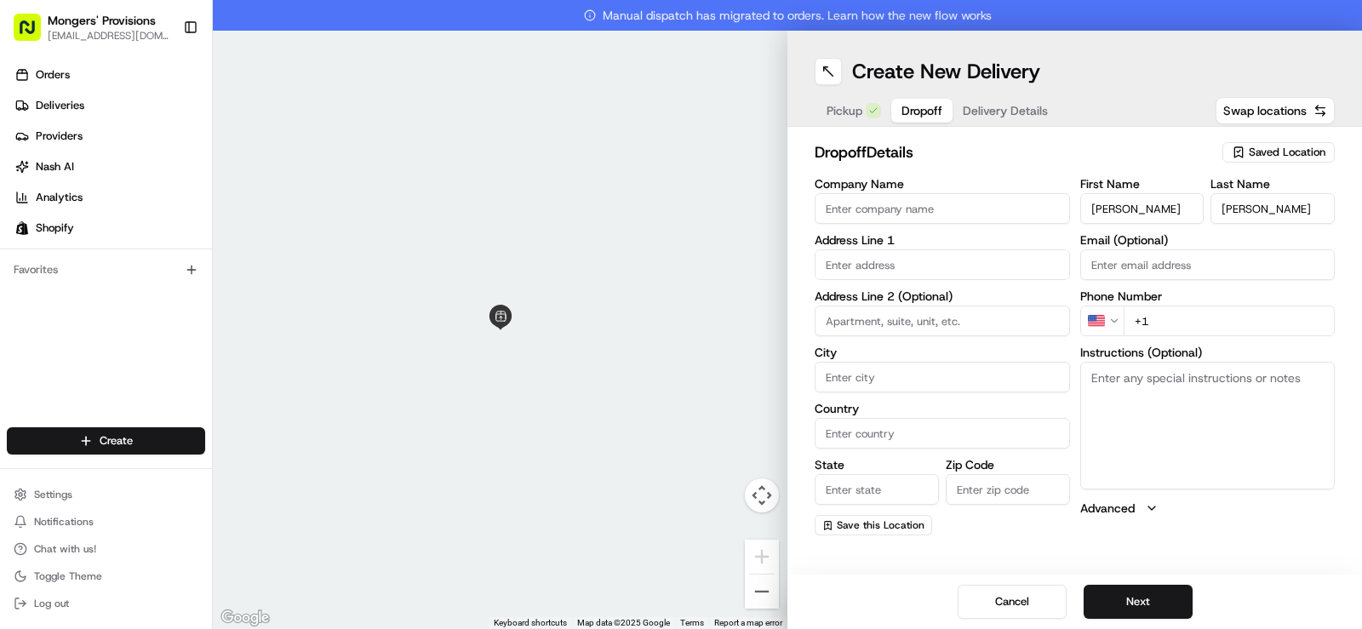
paste input "1 313 712 8573"
click at [1159, 324] on input "+1 1 313 712 8573" at bounding box center [1229, 321] width 212 height 31
type input "[PHONE_NUMBER]"
click at [894, 267] on input "text" at bounding box center [941, 264] width 255 height 31
click at [865, 267] on input "text" at bounding box center [941, 264] width 255 height 31
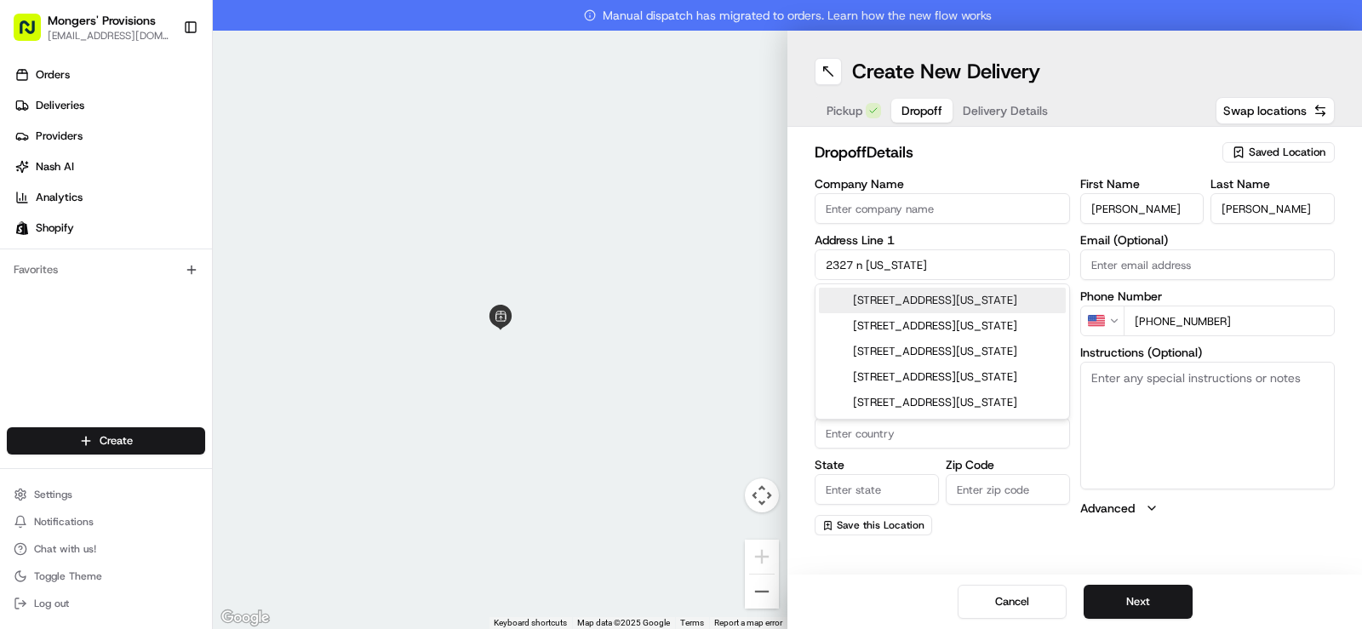
click at [927, 302] on div "[STREET_ADDRESS][US_STATE]" at bounding box center [942, 301] width 247 height 26
type input "[STREET_ADDRESS][US_STATE]"
type input "Royal Oak"
type input "[GEOGRAPHIC_DATA]"
type input "MI"
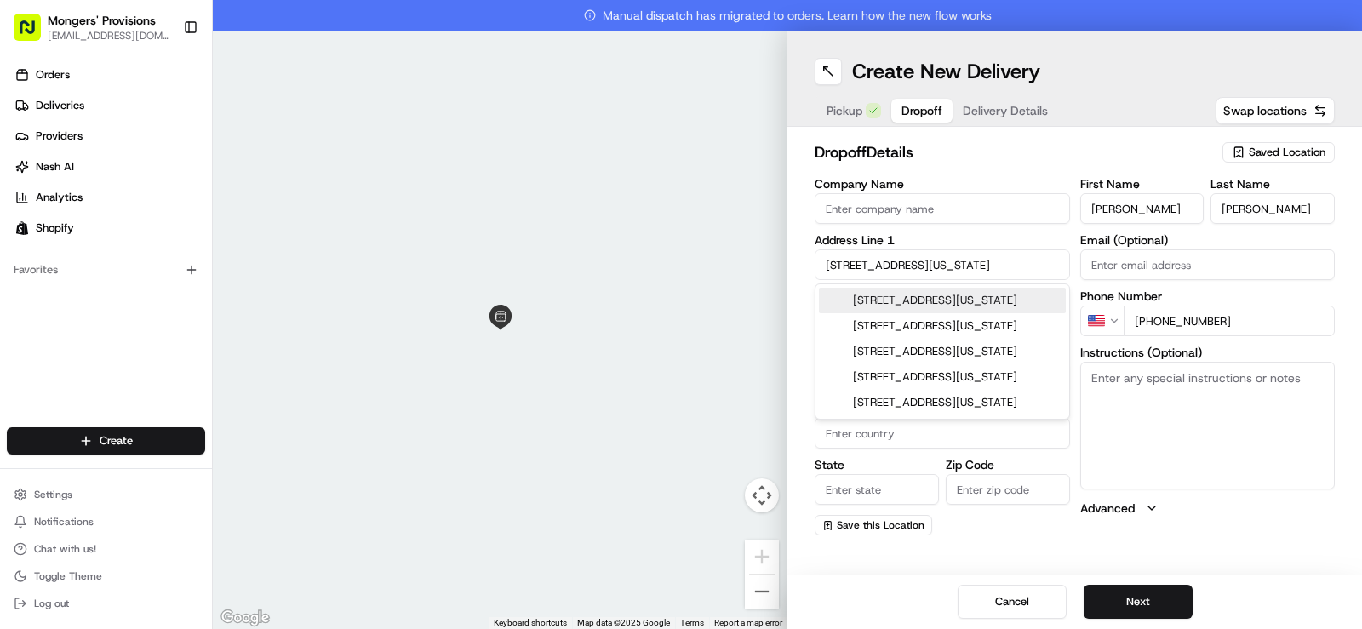
type input "48073"
type input "[STREET_ADDRESS][US_STATE]"
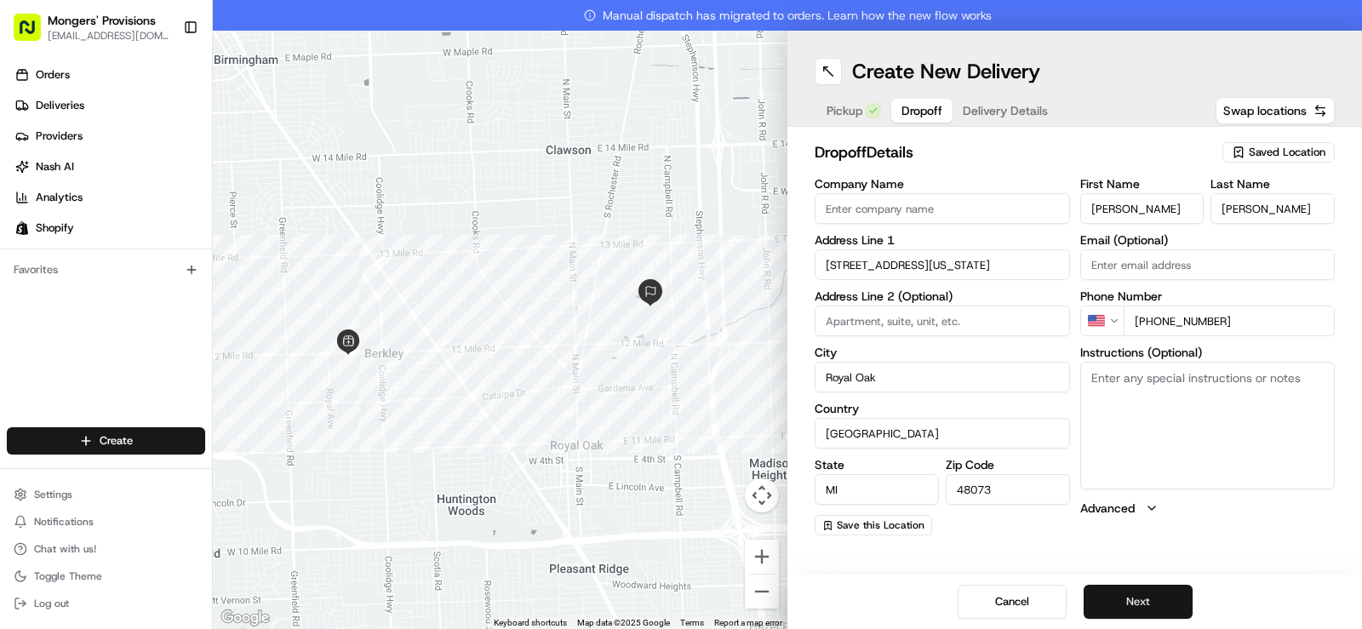
click at [1142, 607] on button "Next" at bounding box center [1137, 602] width 109 height 34
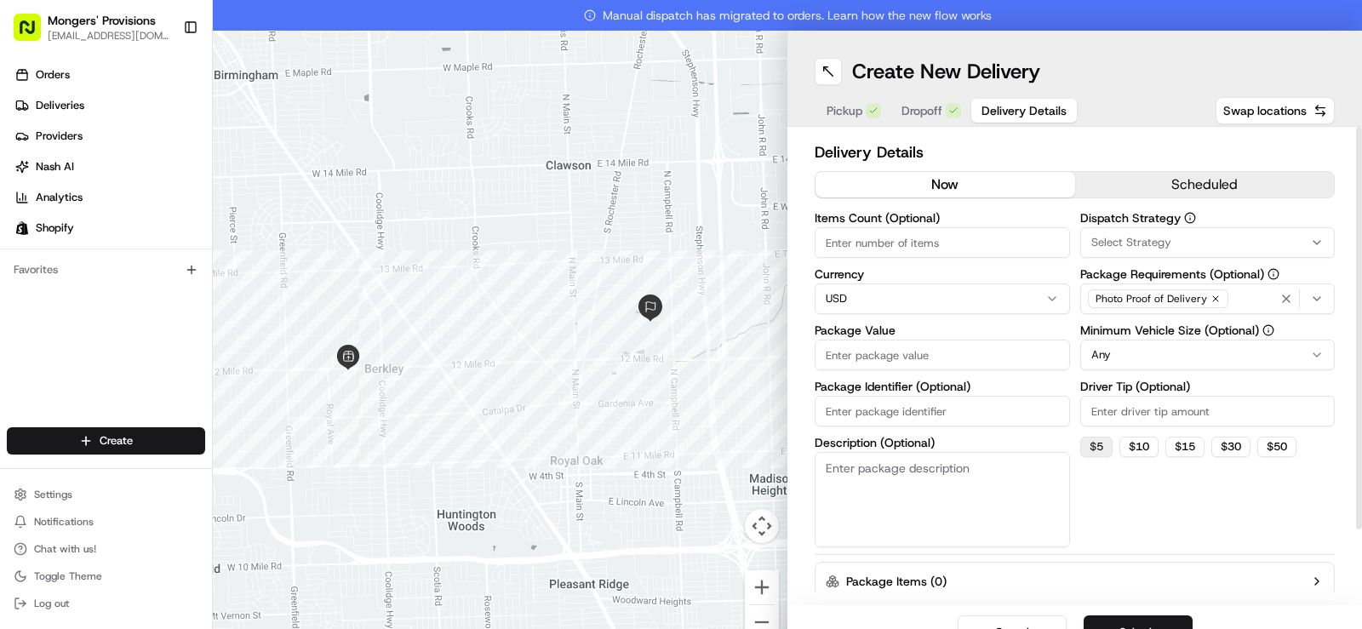
click at [1092, 448] on button "$ 5" at bounding box center [1096, 447] width 32 height 20
type input "5"
click at [934, 352] on input "Package Value" at bounding box center [941, 355] width 255 height 31
type input "100"
click at [1151, 522] on div "Dispatch Strategy Select Strategy Package Requirements (Optional) Photo Proof o…" at bounding box center [1207, 379] width 255 height 335
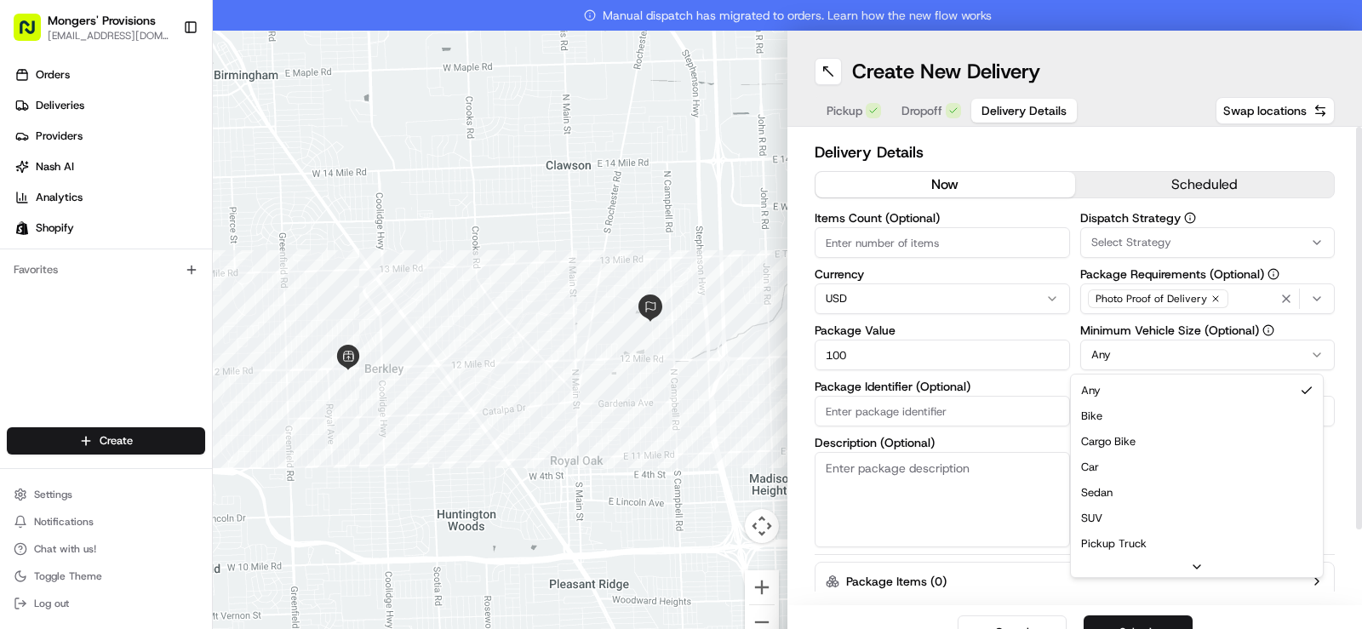
click at [1236, 347] on html "Mongers' Provisions [EMAIL_ADDRESS][DOMAIN_NAME] Toggle Sidebar Orders Deliveri…" at bounding box center [681, 314] width 1362 height 629
click at [1132, 506] on div "Dispatch Strategy Select Strategy Package Requirements (Optional) Photo Proof o…" at bounding box center [1207, 379] width 255 height 335
click at [1134, 621] on button "Submit" at bounding box center [1137, 632] width 109 height 34
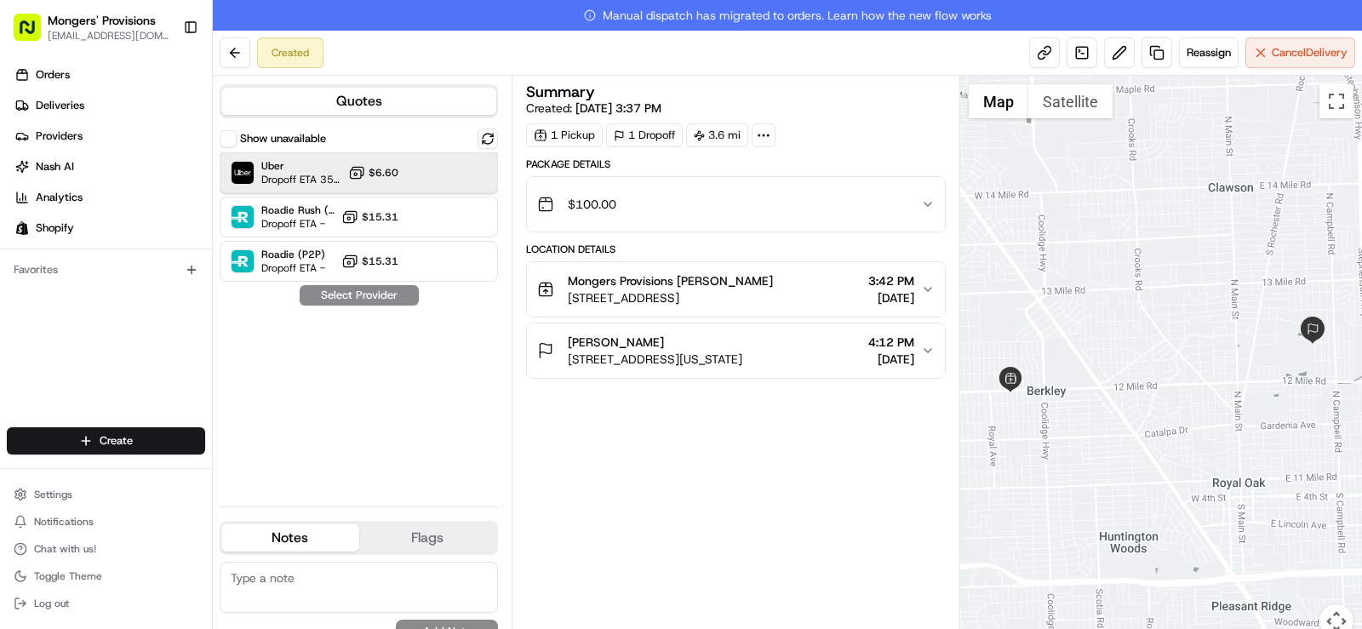
click at [436, 170] on div at bounding box center [446, 173] width 20 height 20
click at [372, 294] on button "Assign Provider" at bounding box center [359, 295] width 121 height 20
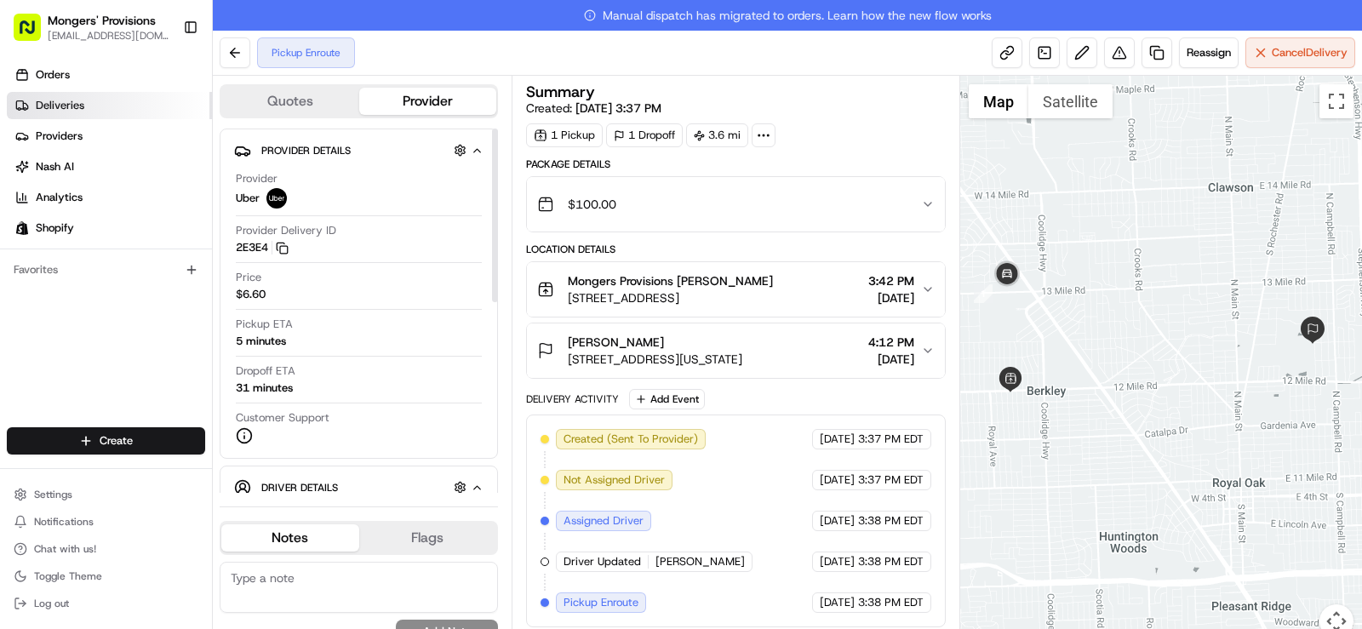
click at [90, 106] on link "Deliveries" at bounding box center [109, 105] width 205 height 27
